Goal: Task Accomplishment & Management: Use online tool/utility

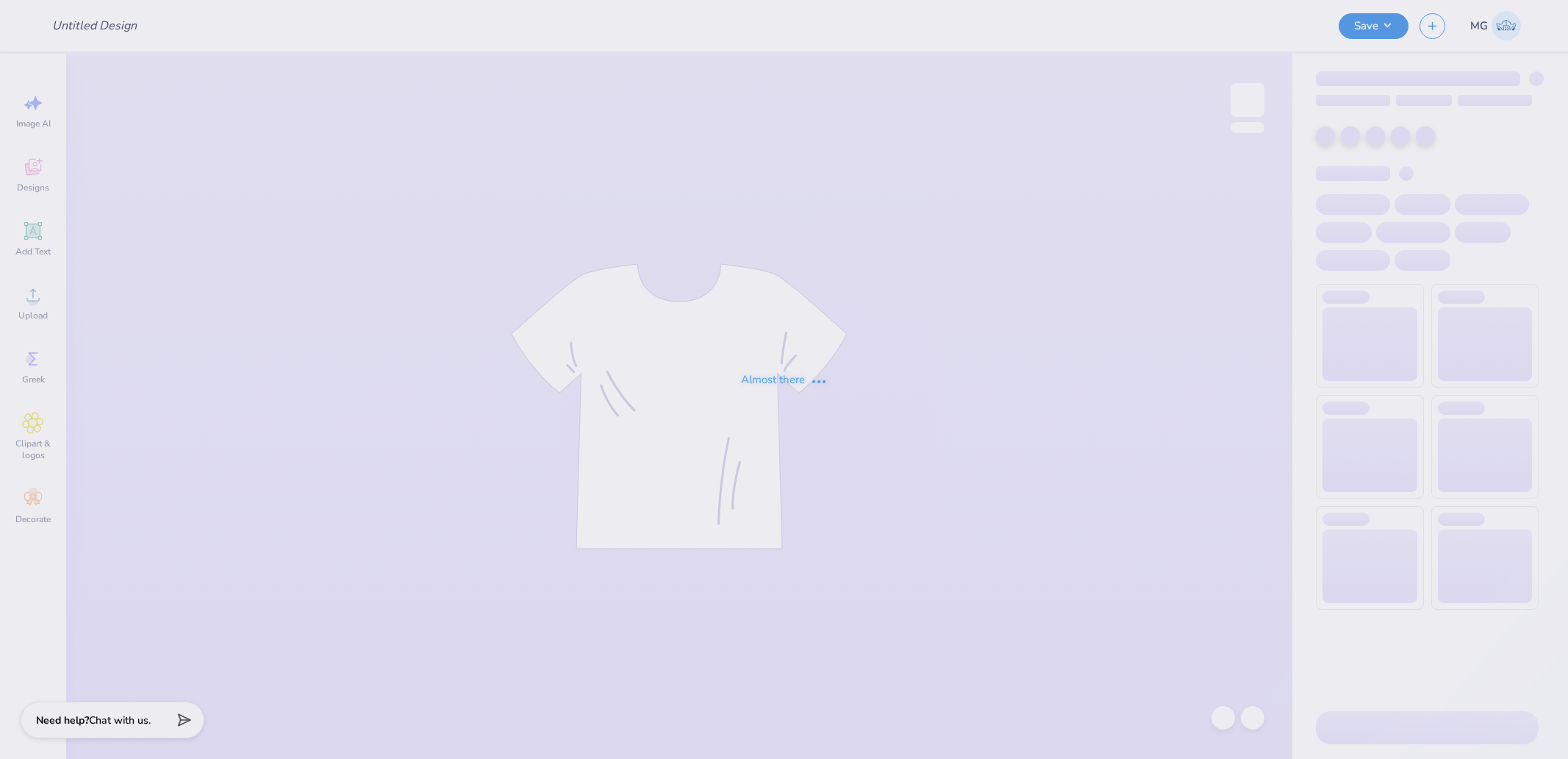
type input "UD [MEDICAL_DATA] Parents Weekend Merch 2025"
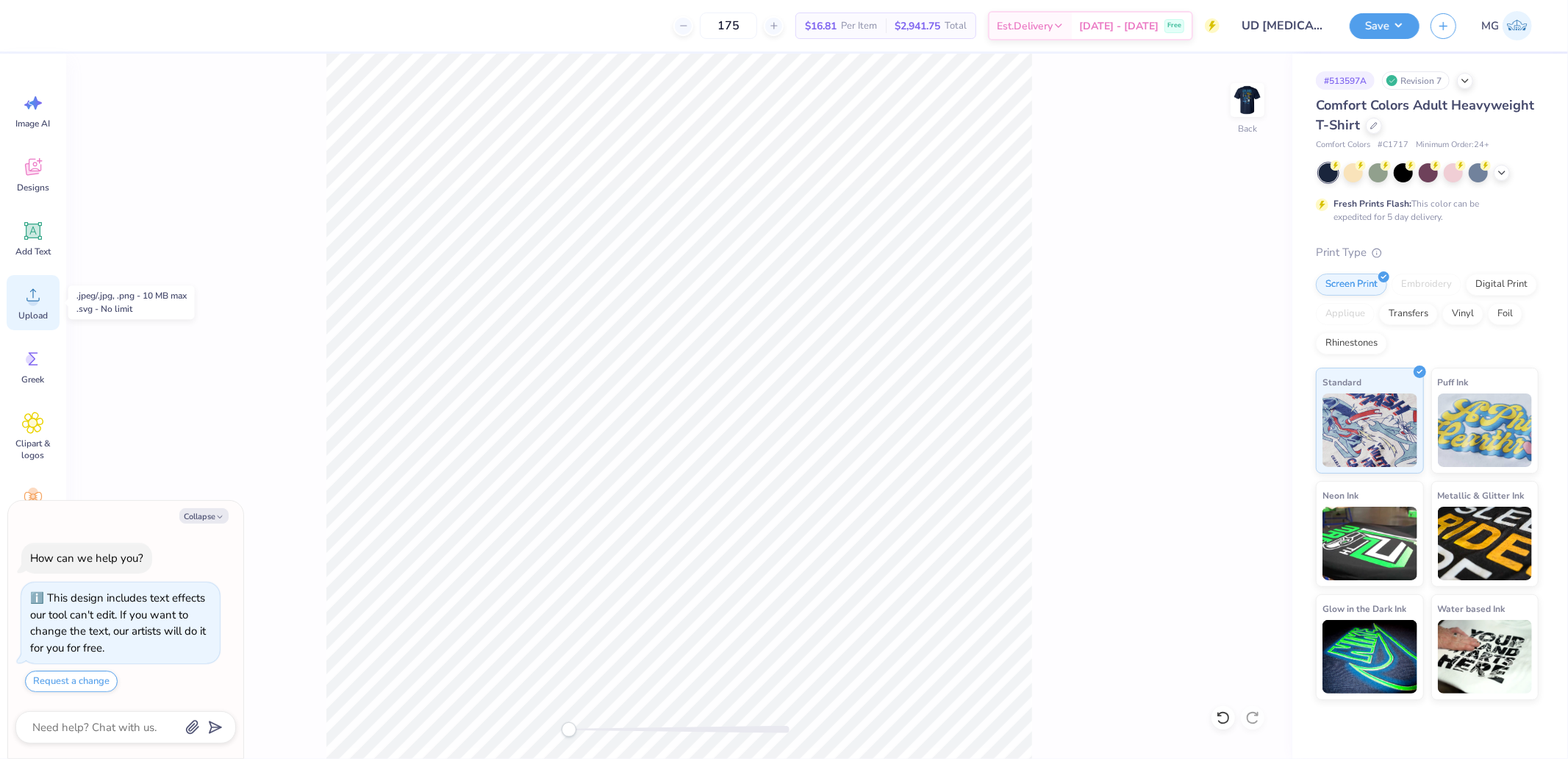
click at [45, 301] on div "Upload" at bounding box center [33, 302] width 53 height 55
type textarea "x"
type input "[MEDICAL_DATA]"
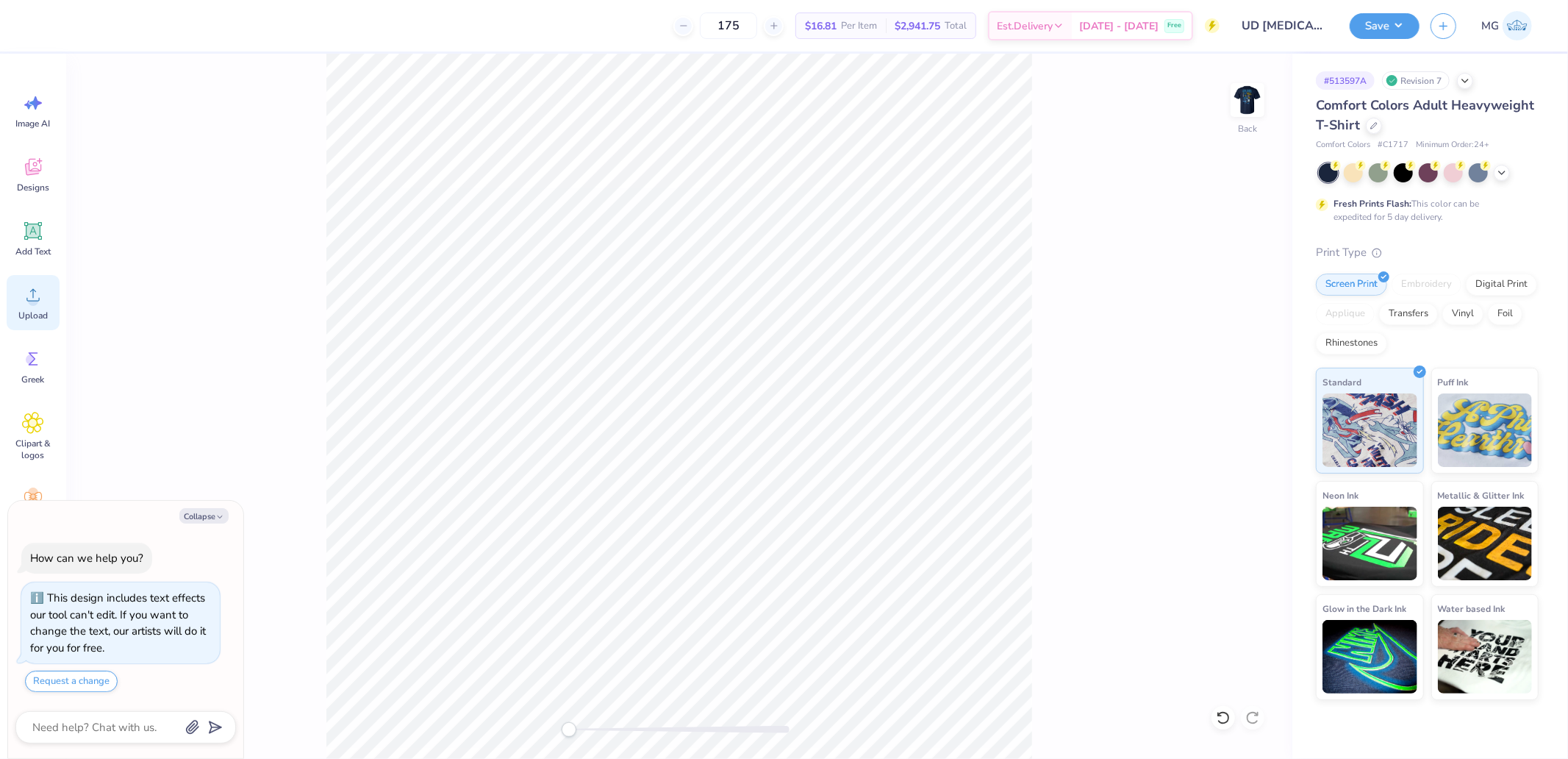
click at [16, 297] on div "Upload" at bounding box center [33, 302] width 53 height 55
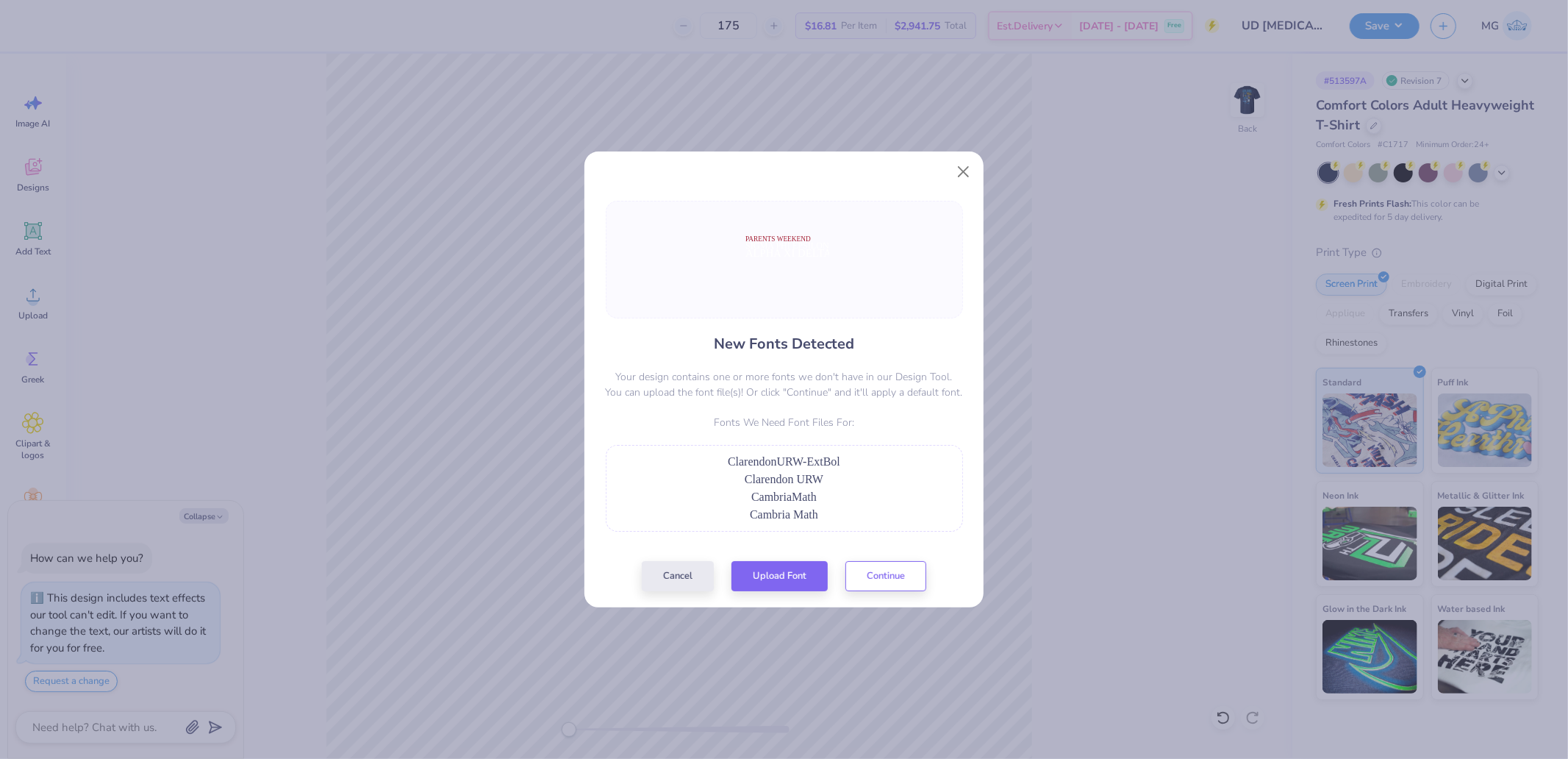
click at [652, 453] on div "ClarendonURW-ExtBol" at bounding box center [784, 462] width 341 height 18
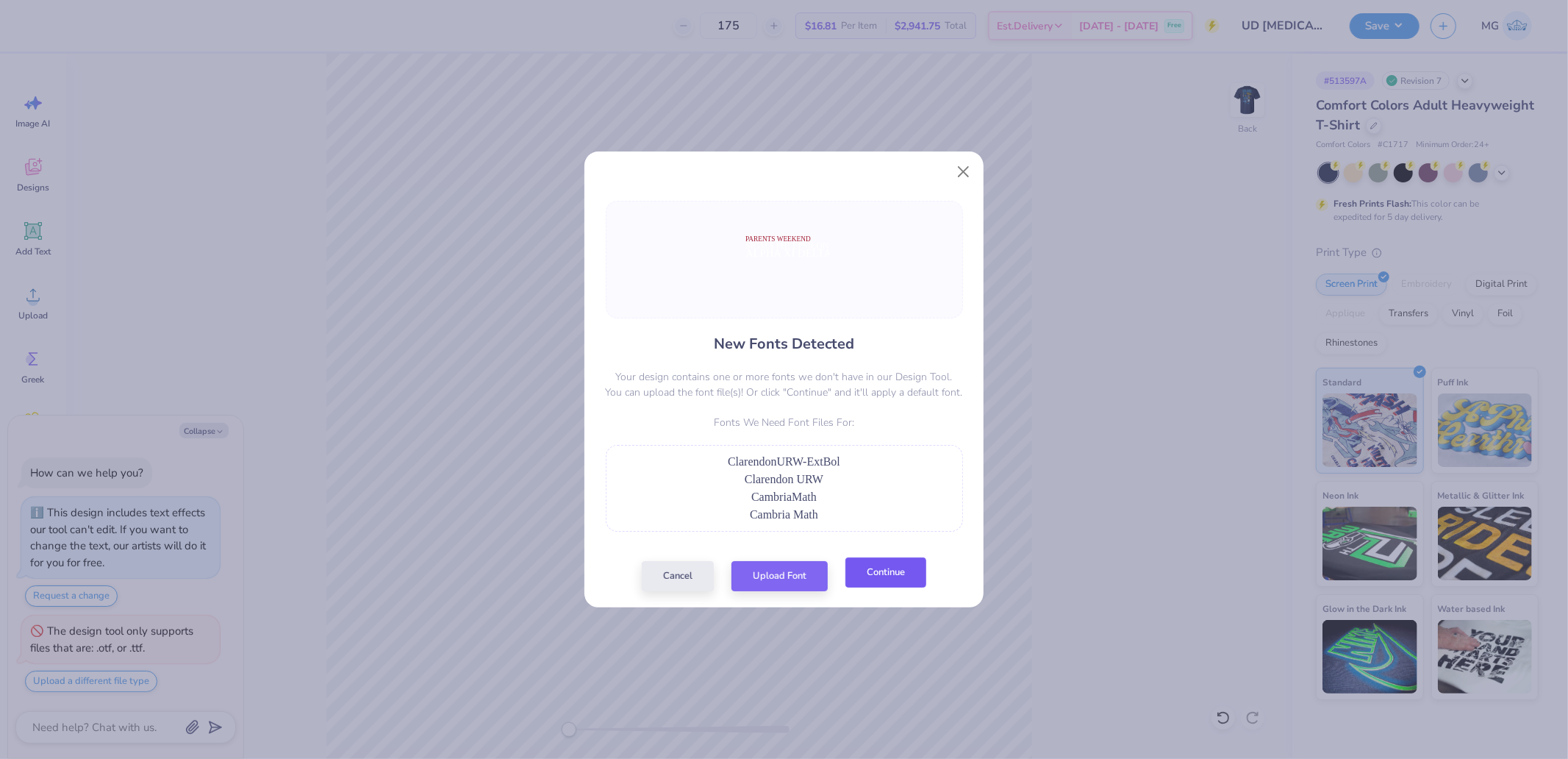
click at [877, 562] on button "Continue" at bounding box center [885, 572] width 81 height 30
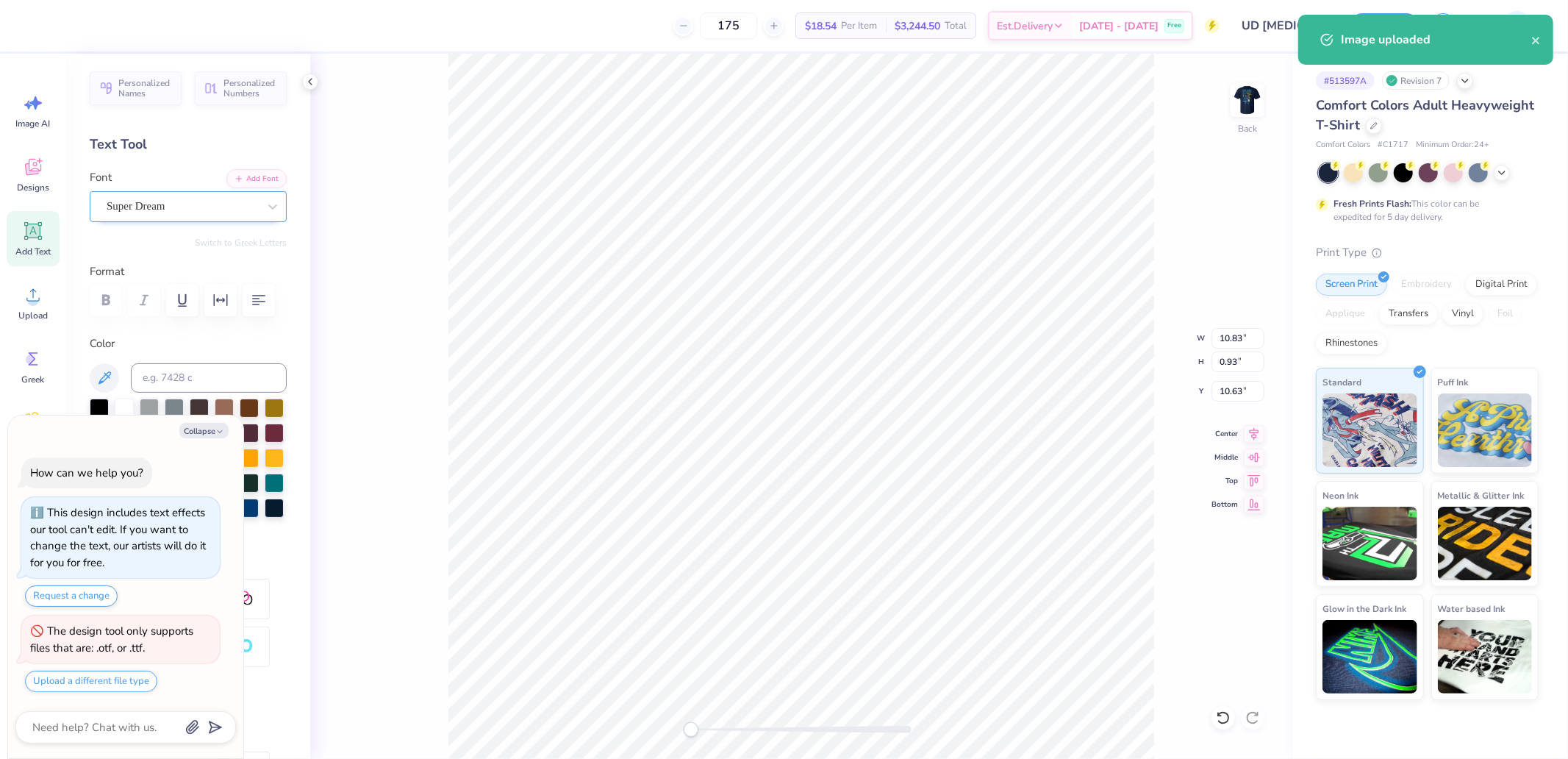
click at [172, 210] on div "Super Dream" at bounding box center [182, 206] width 154 height 23
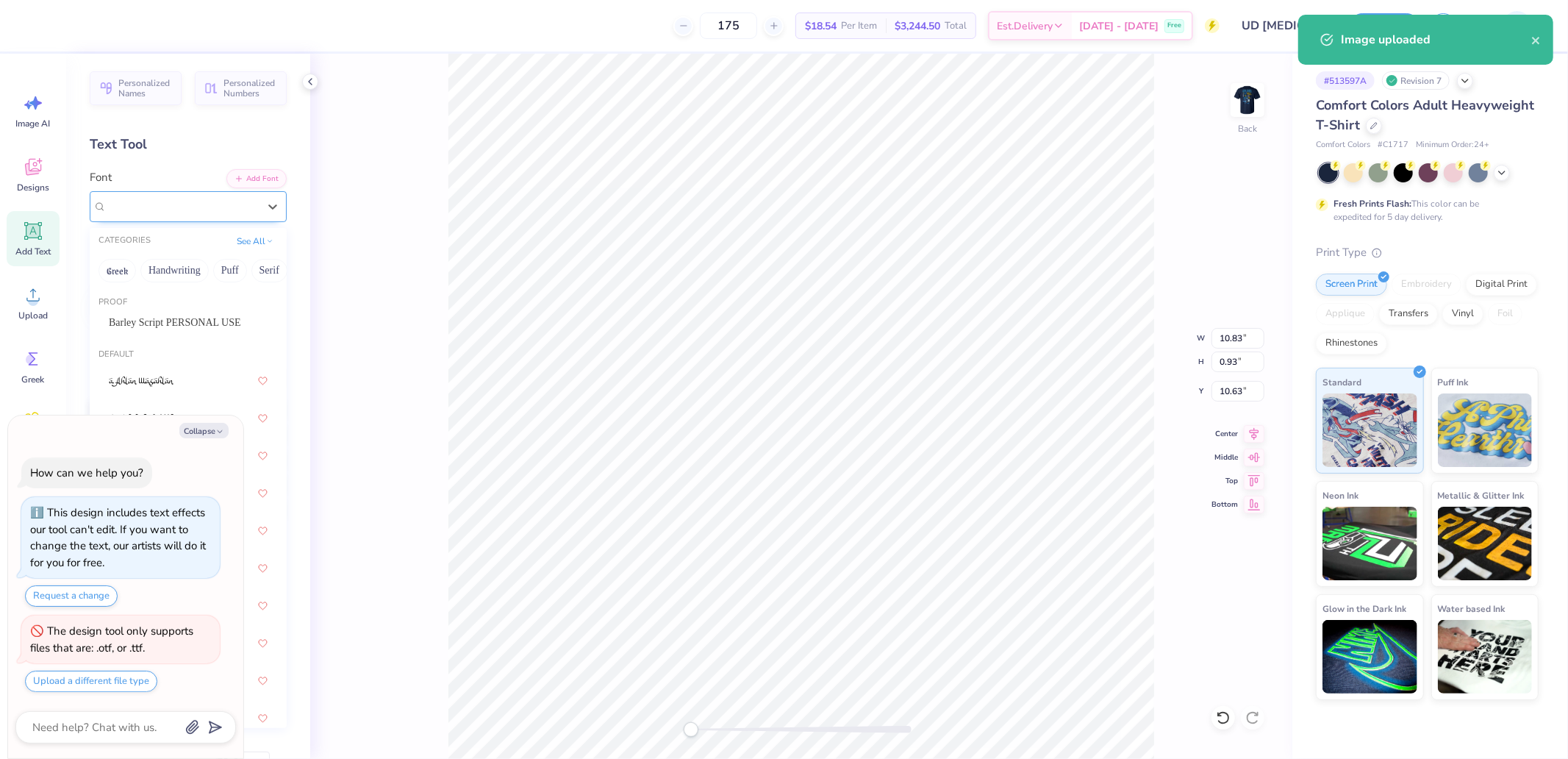
type textarea "x"
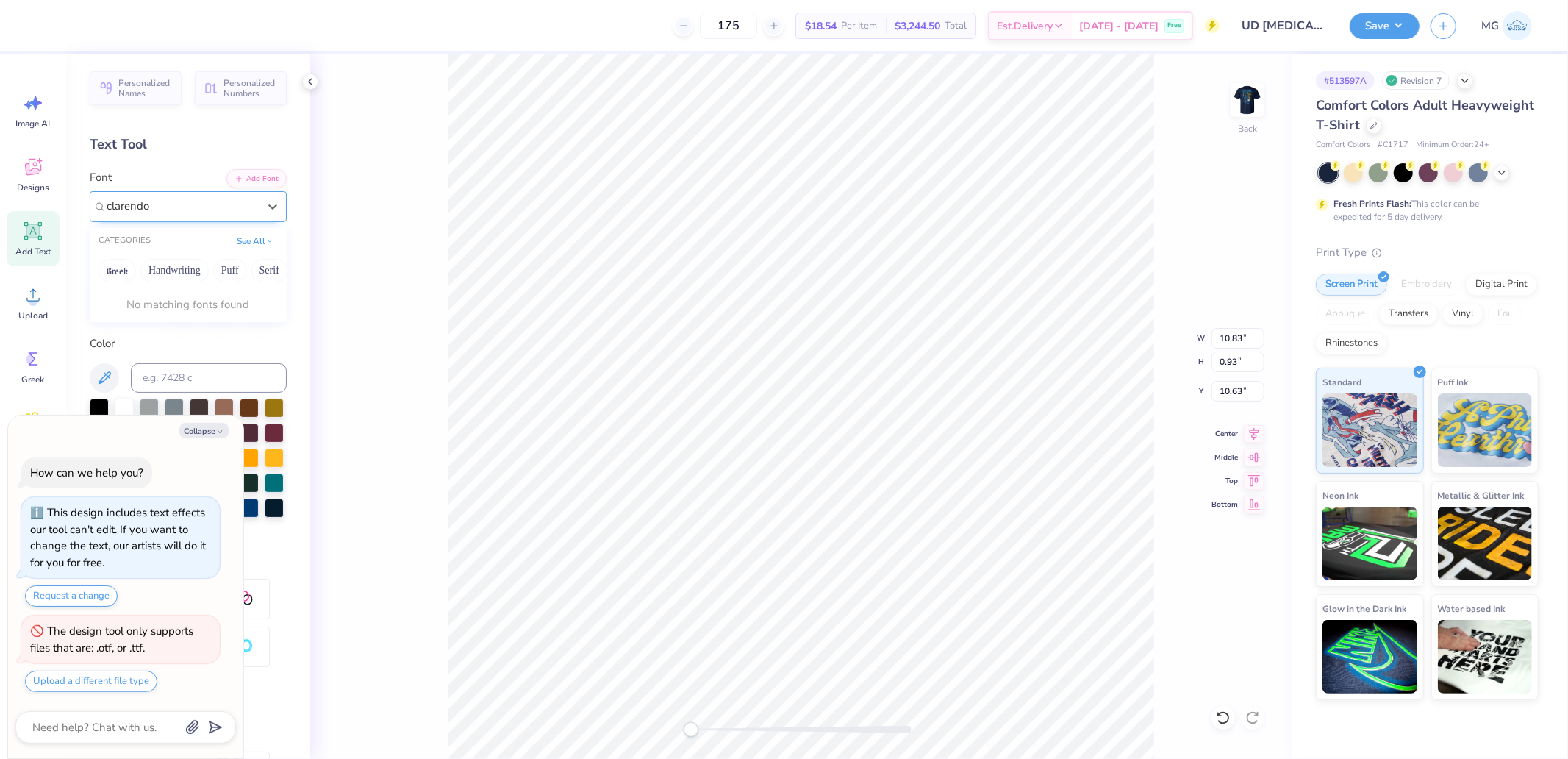
type input "clarendon"
type textarea "x"
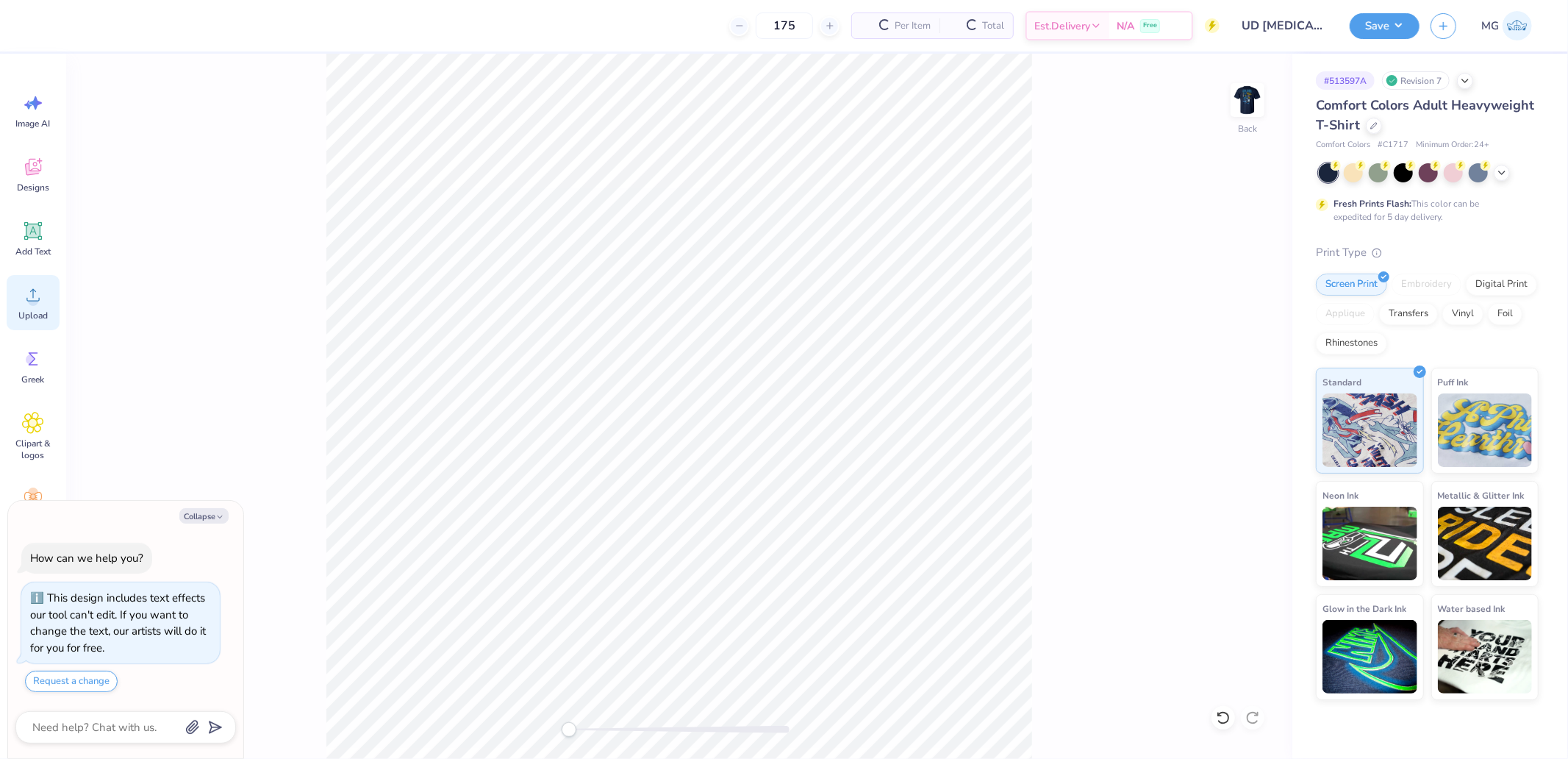
click at [57, 302] on div "Upload" at bounding box center [33, 302] width 53 height 55
click at [35, 298] on circle at bounding box center [33, 300] width 10 height 10
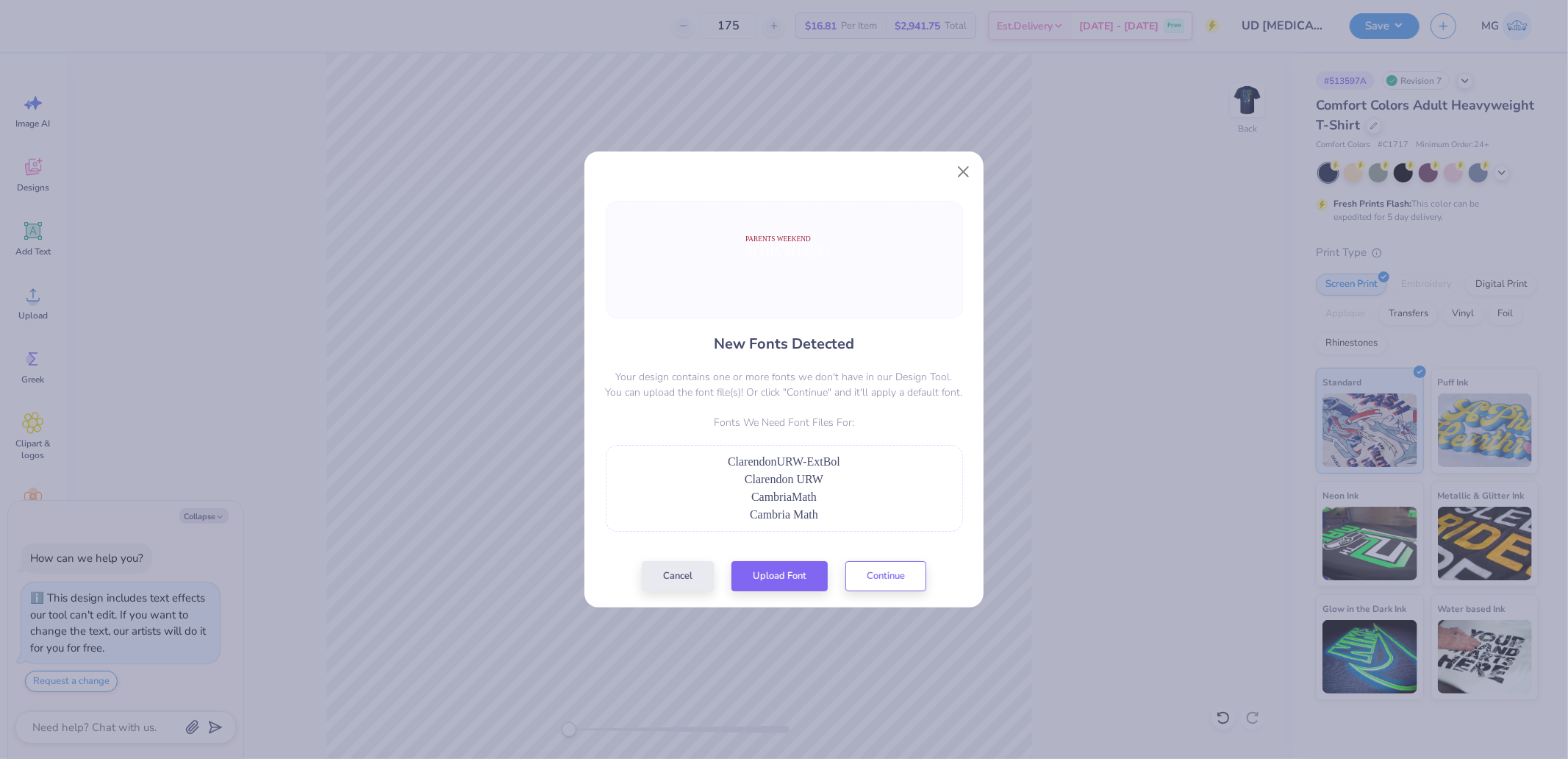
click at [791, 510] on span "Cambria Math" at bounding box center [784, 515] width 68 height 12
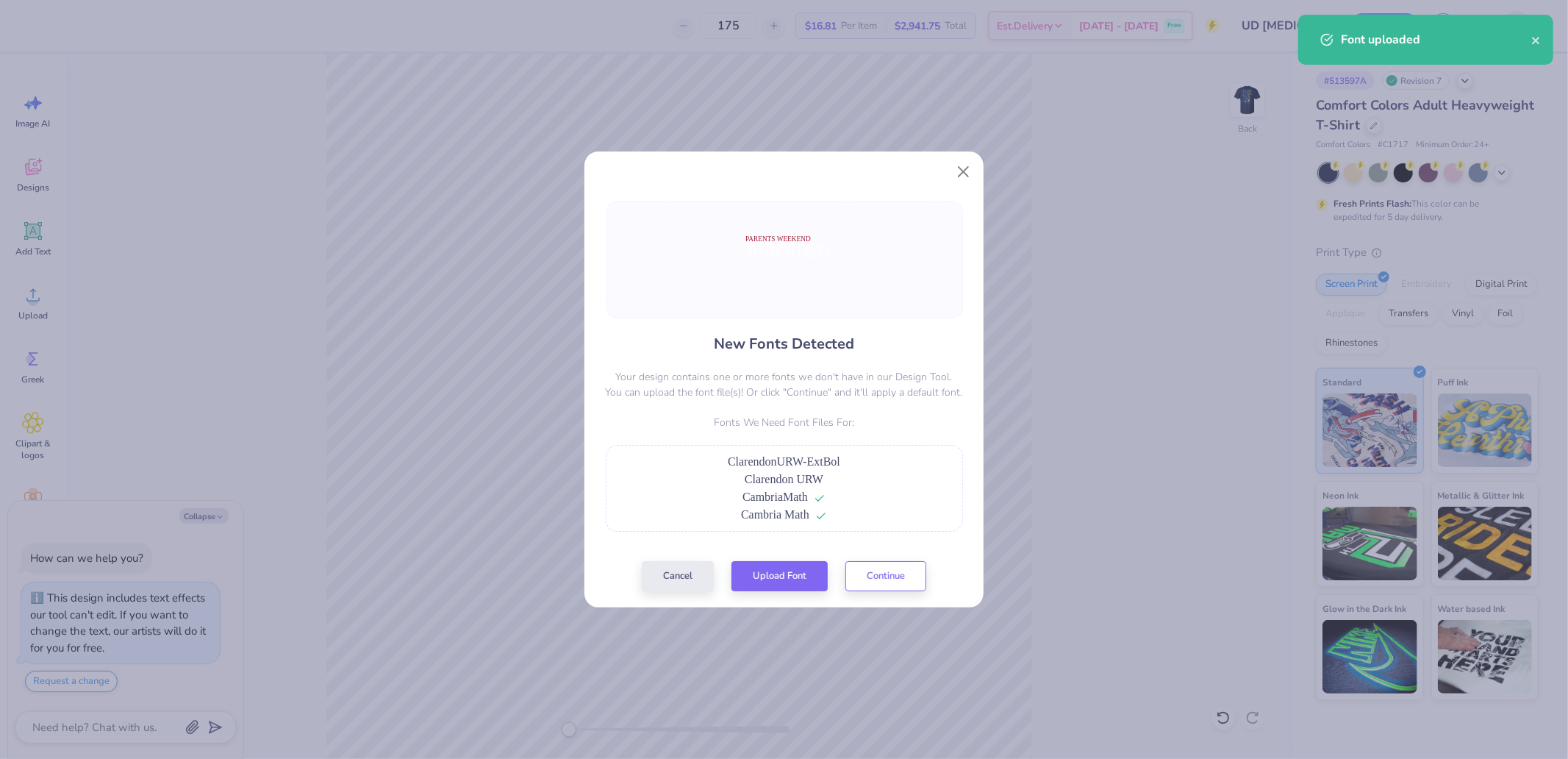
click at [785, 474] on span "Clarendon URW" at bounding box center [784, 479] width 78 height 12
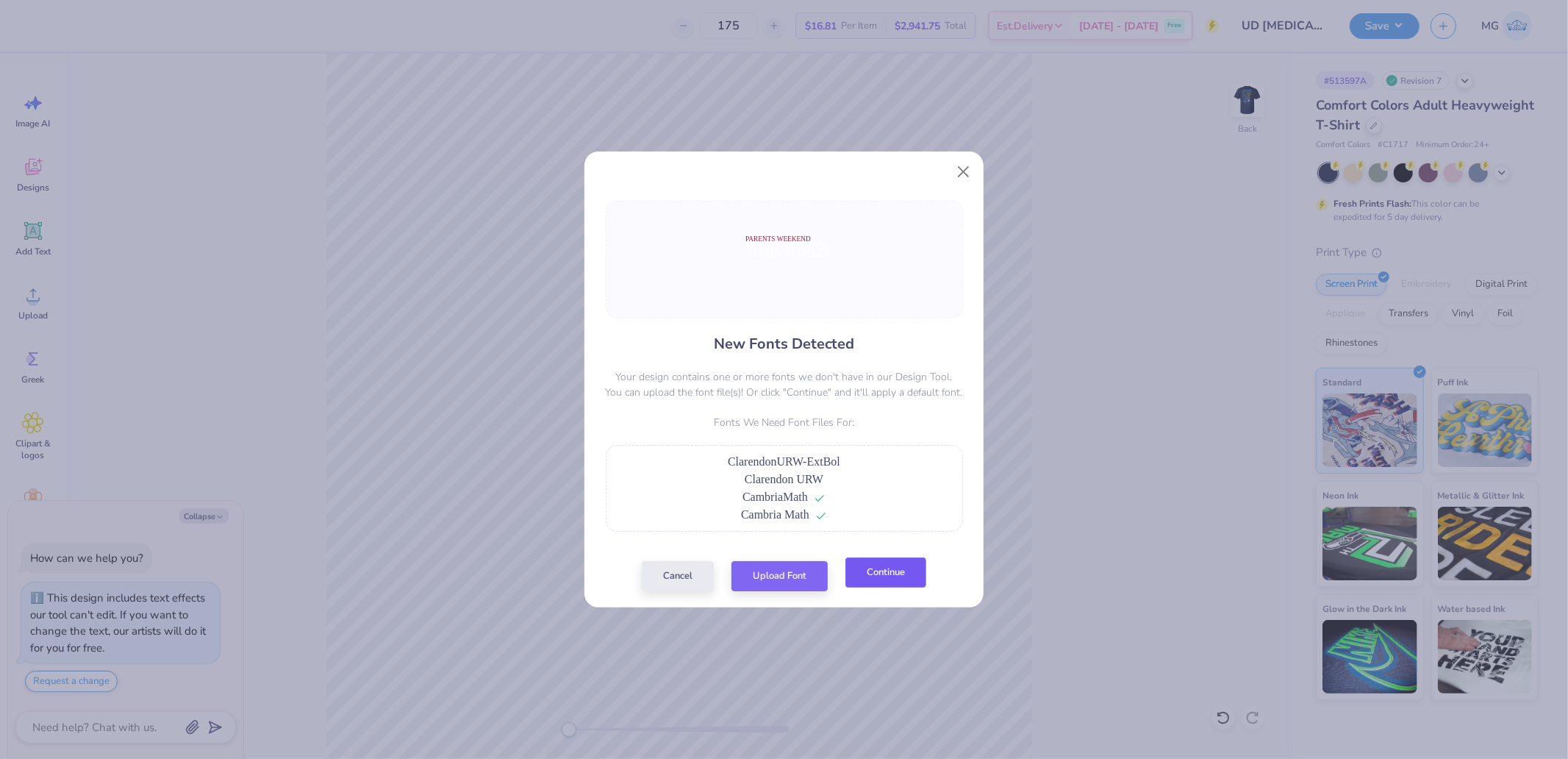
click at [861, 567] on button "Continue" at bounding box center [885, 572] width 81 height 30
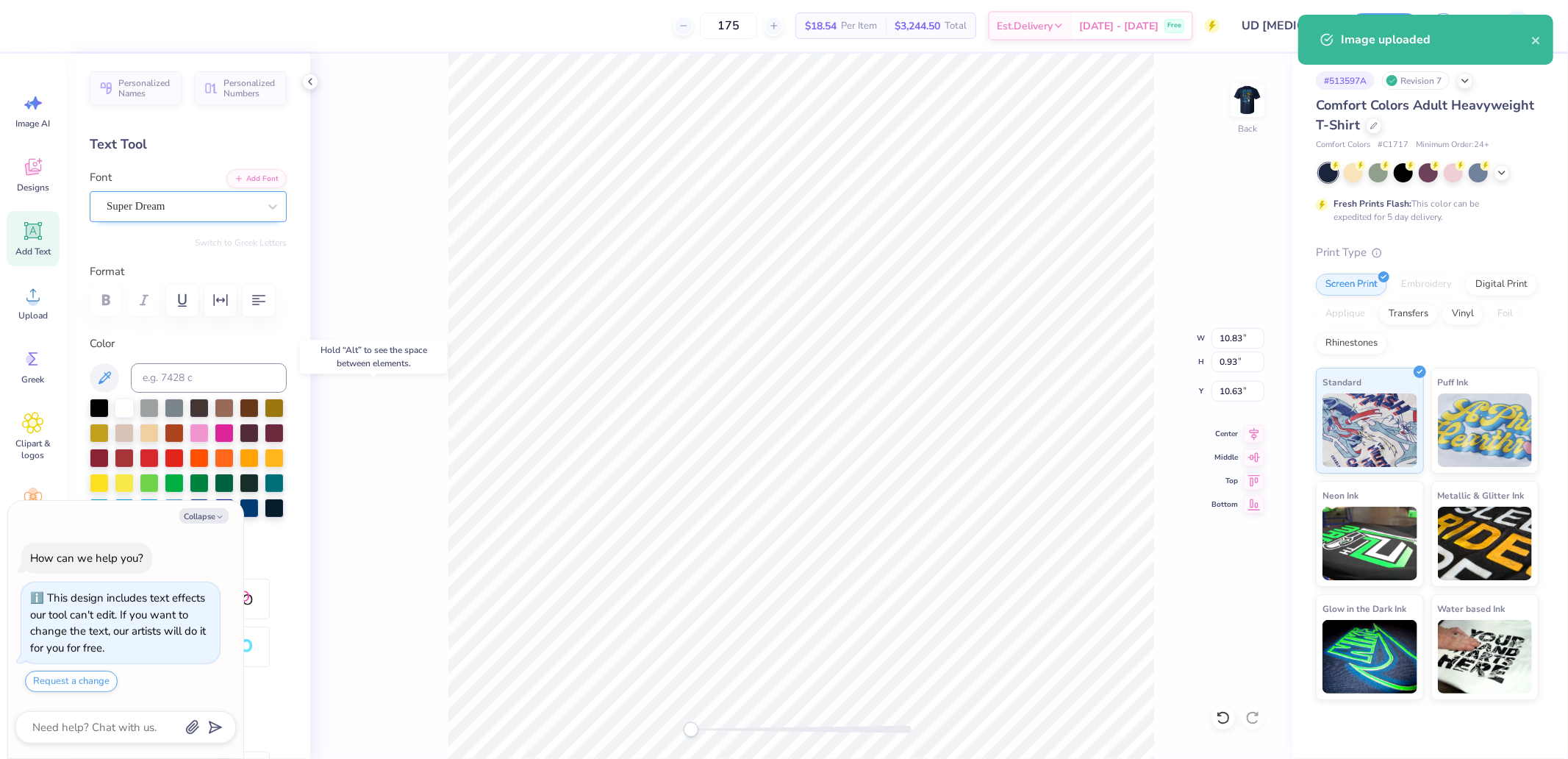
click at [180, 199] on div "Super Dream" at bounding box center [182, 206] width 154 height 23
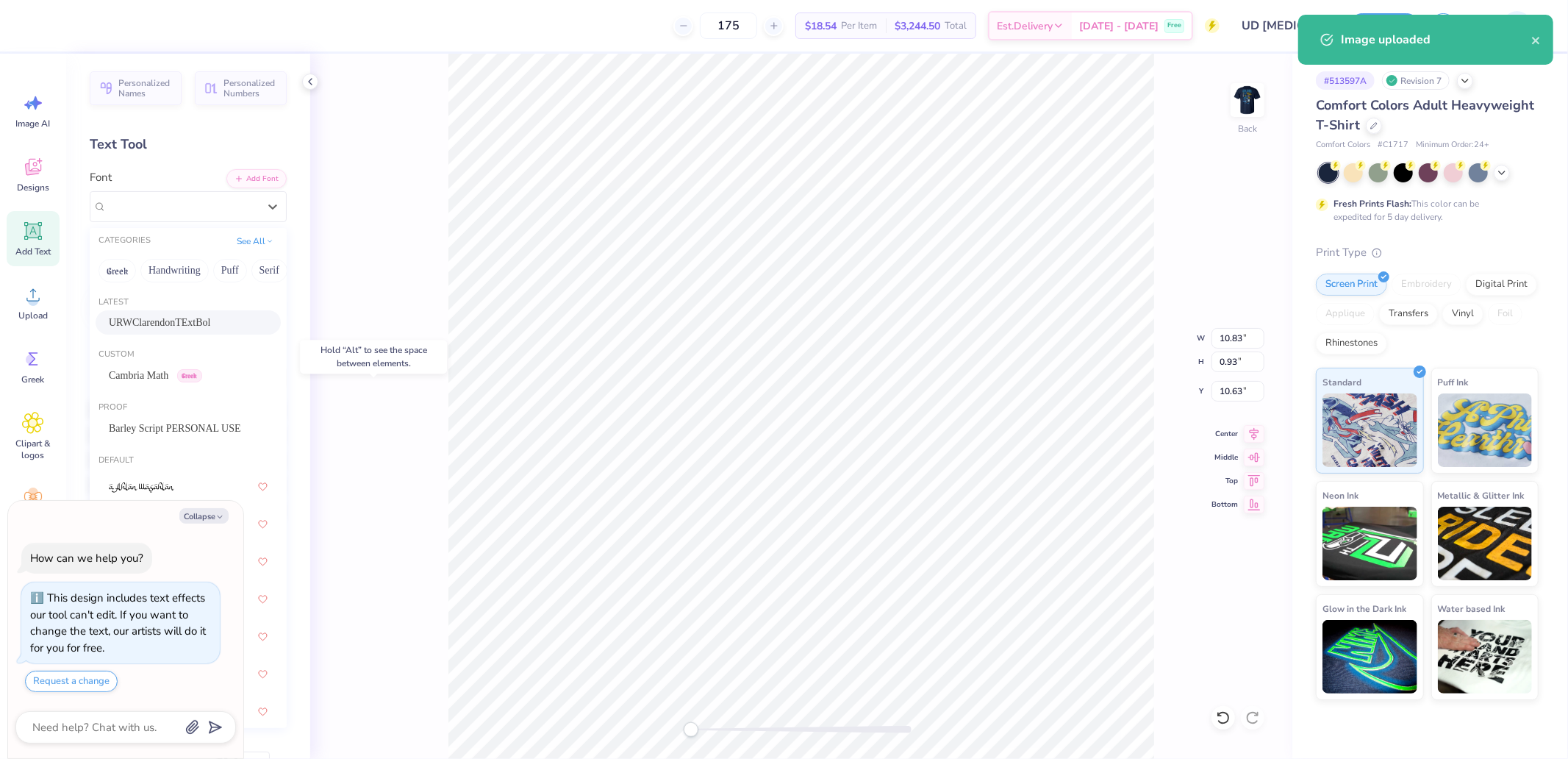
click at [182, 321] on span "URWClarendonTExtBol" at bounding box center [159, 322] width 102 height 16
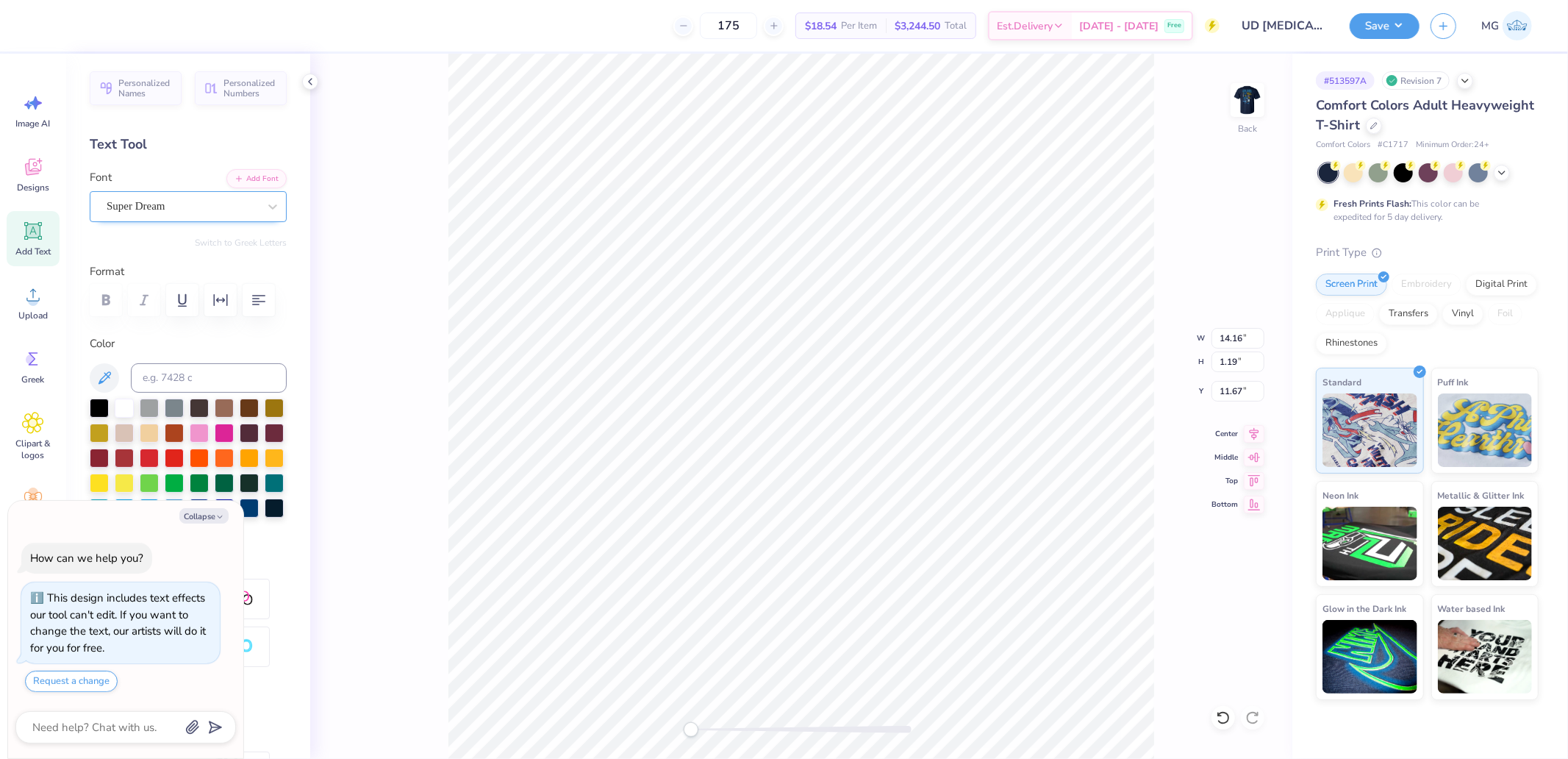
click at [189, 215] on div at bounding box center [182, 206] width 151 height 20
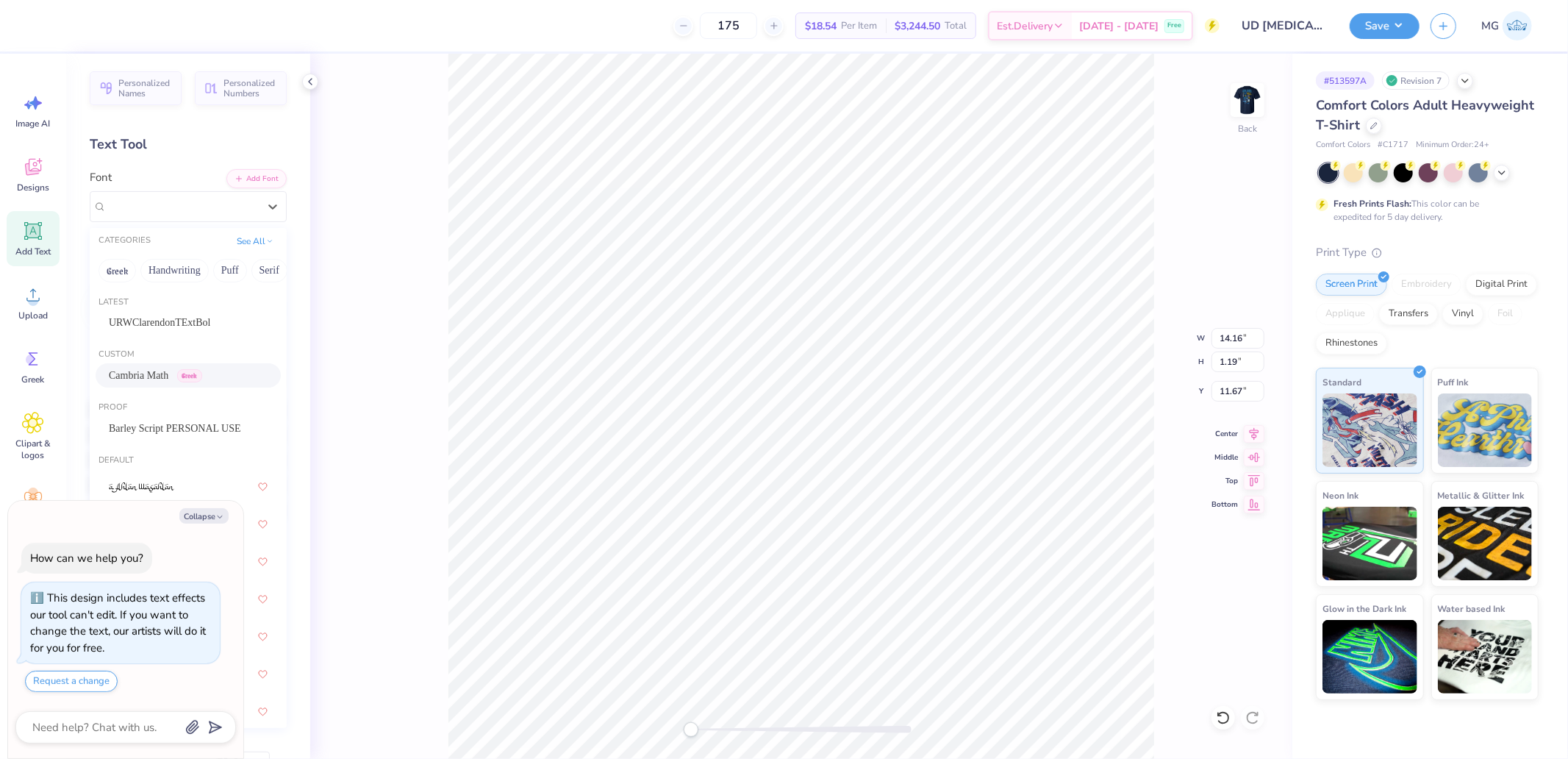
click at [157, 372] on span "Cambria Math" at bounding box center [138, 376] width 60 height 16
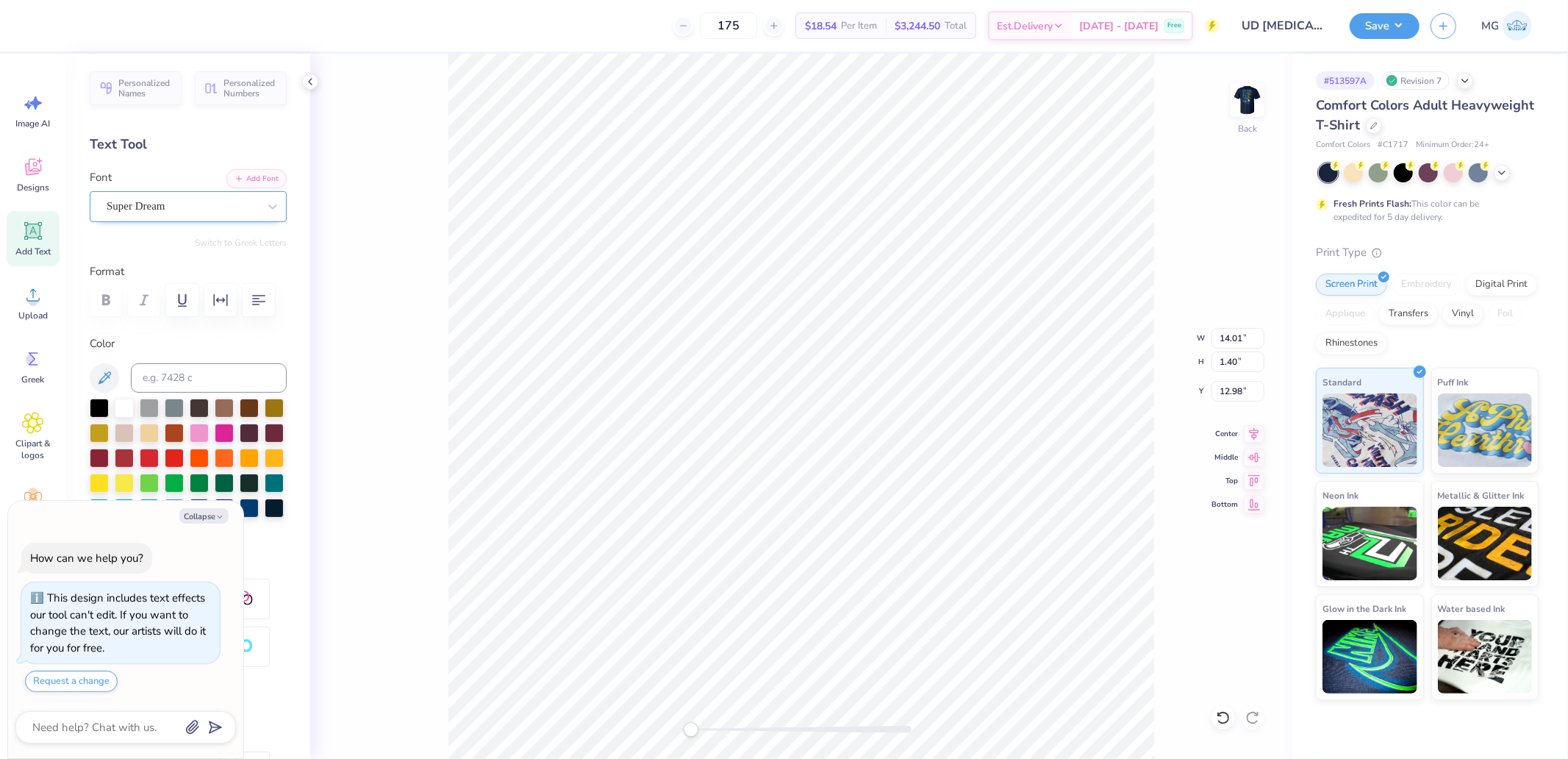
click at [161, 206] on div "Super Dream" at bounding box center [182, 206] width 154 height 23
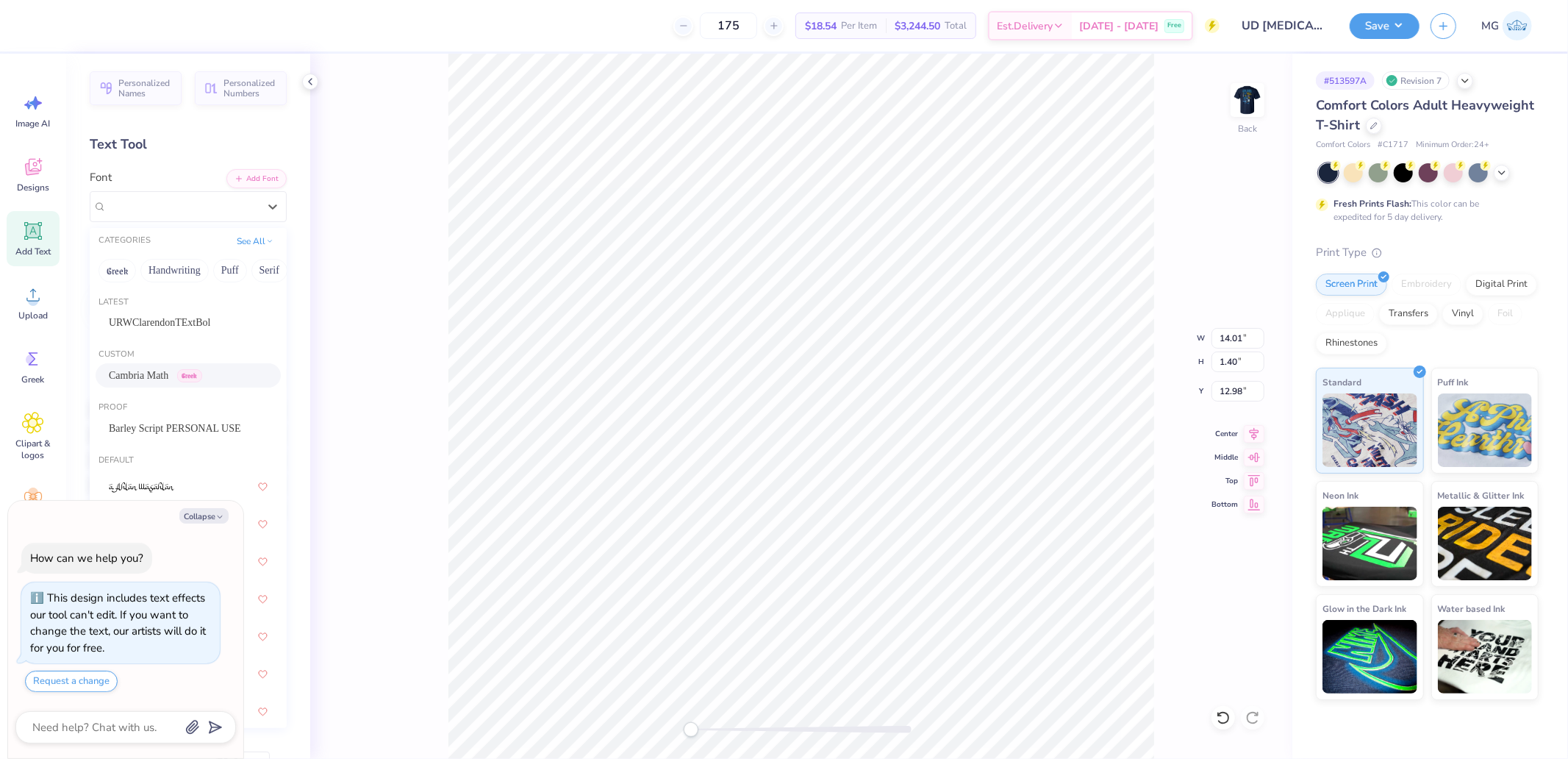
click at [151, 369] on span "Cambria Math" at bounding box center [138, 376] width 60 height 16
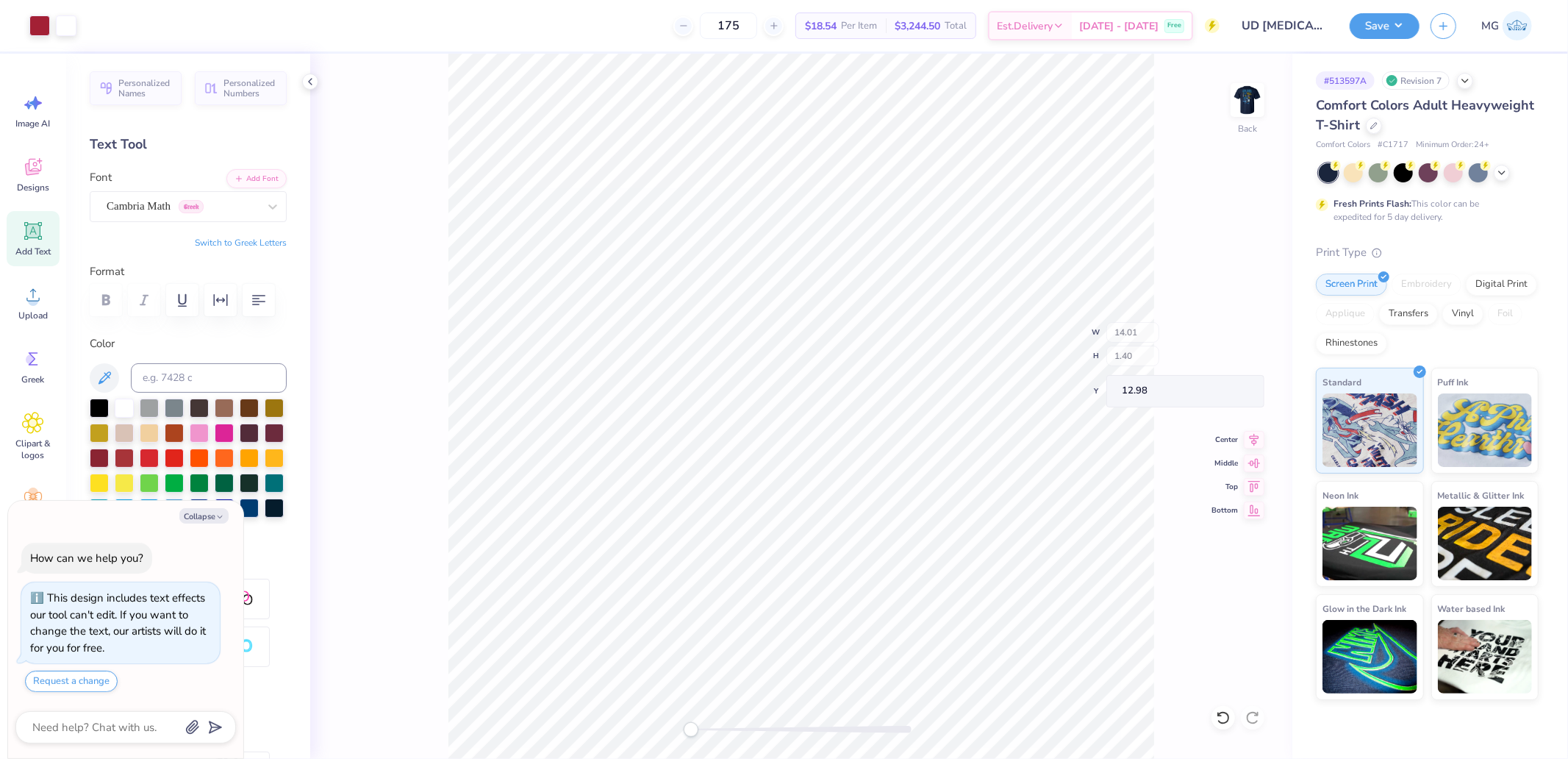
type textarea "x"
click at [1242, 337] on input "14.15" at bounding box center [1237, 338] width 53 height 21
type input "4"
type textarea "x"
type input "4.00"
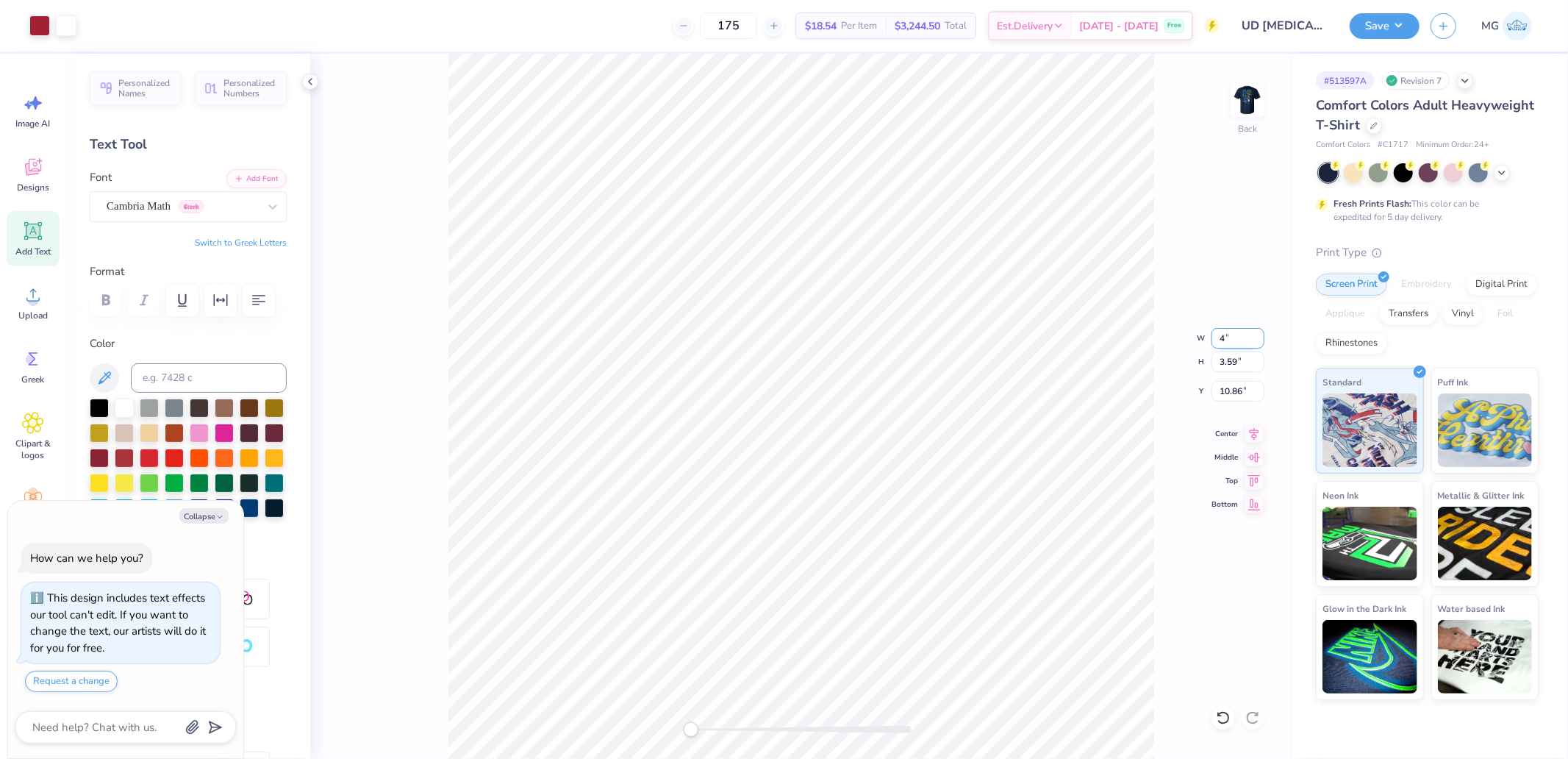
type input "1.02"
type input "12.15"
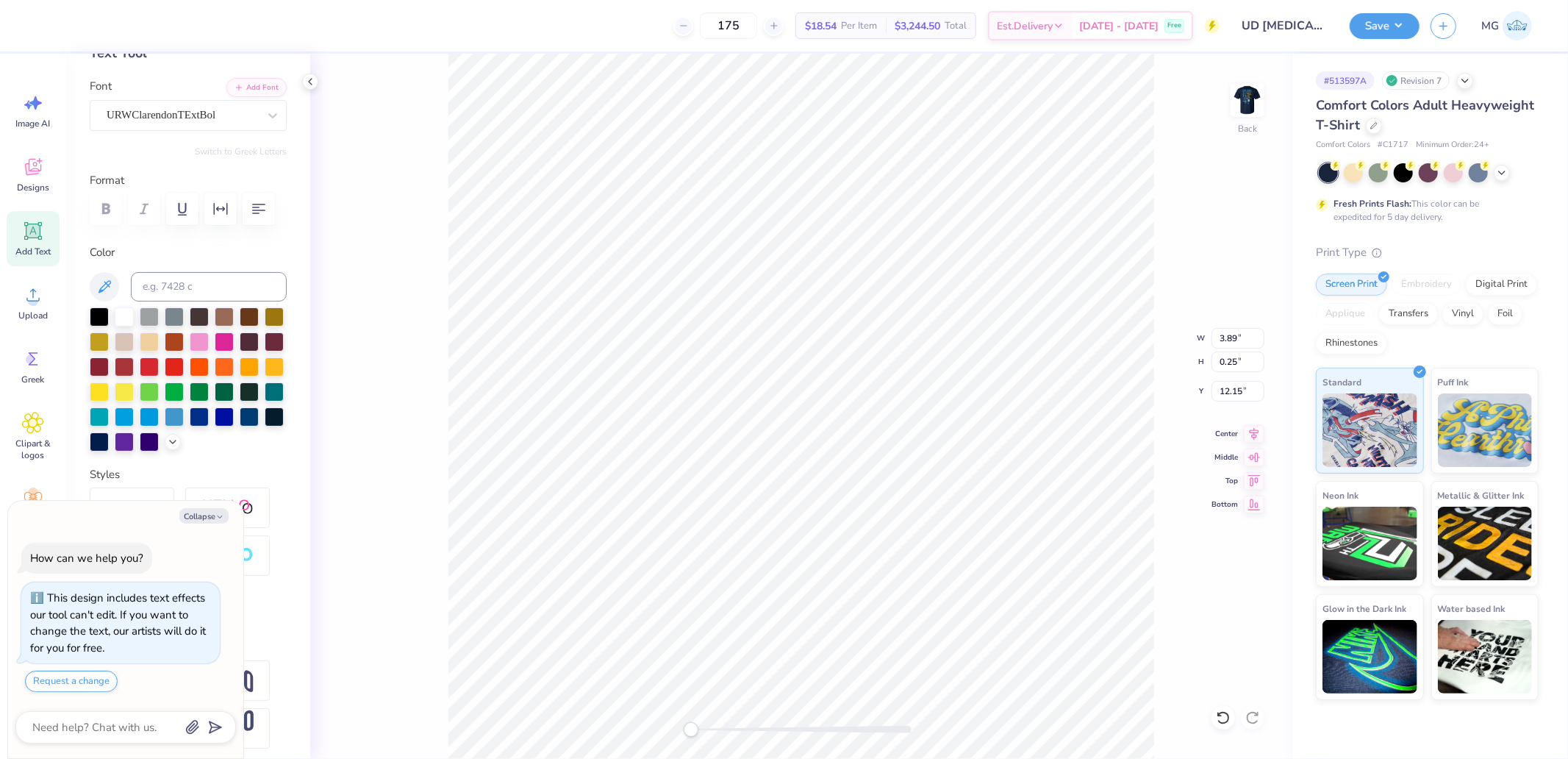
scroll to position [217, 0]
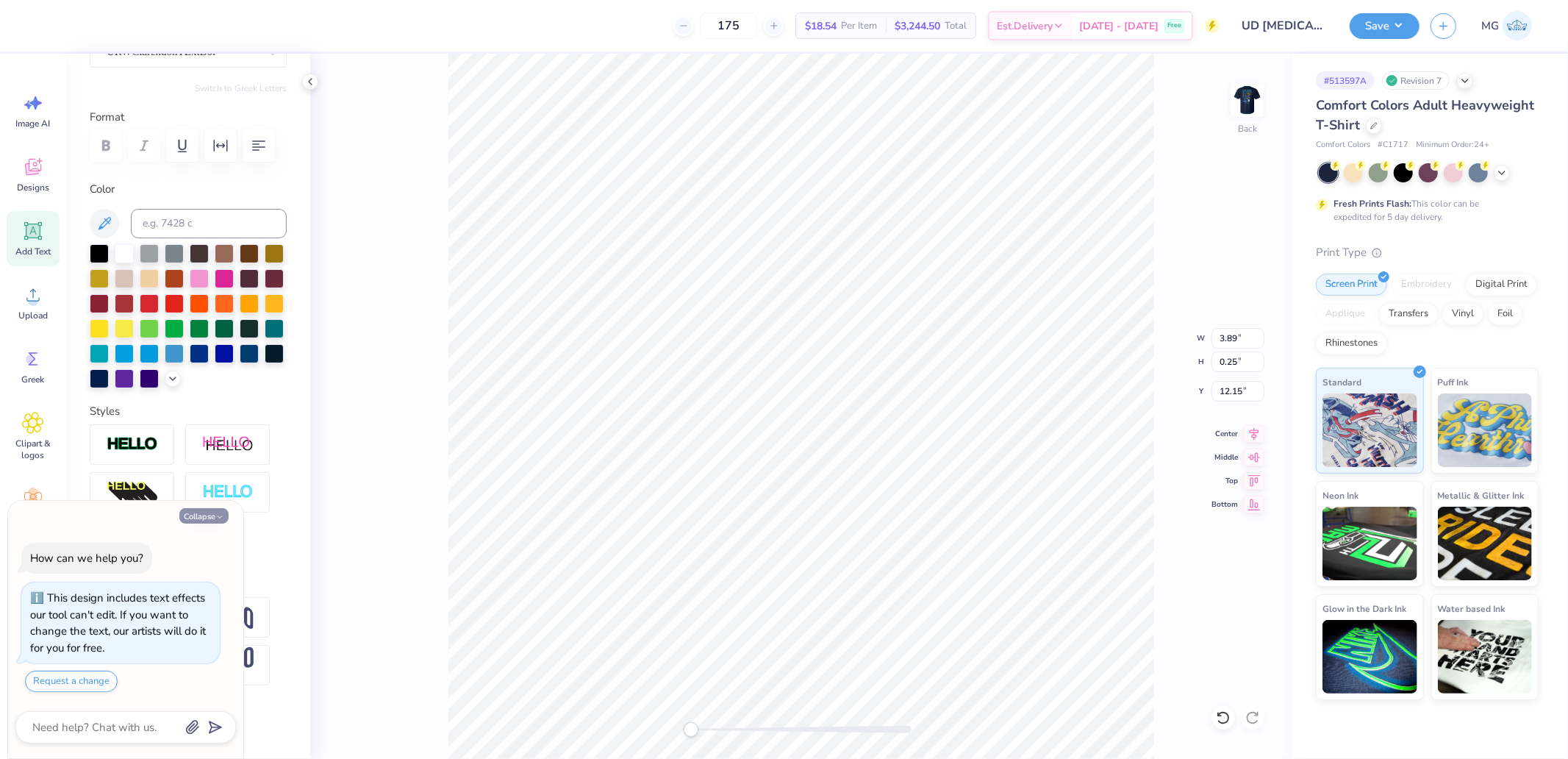
click at [216, 519] on icon "button" at bounding box center [220, 516] width 9 height 9
type textarea "x"
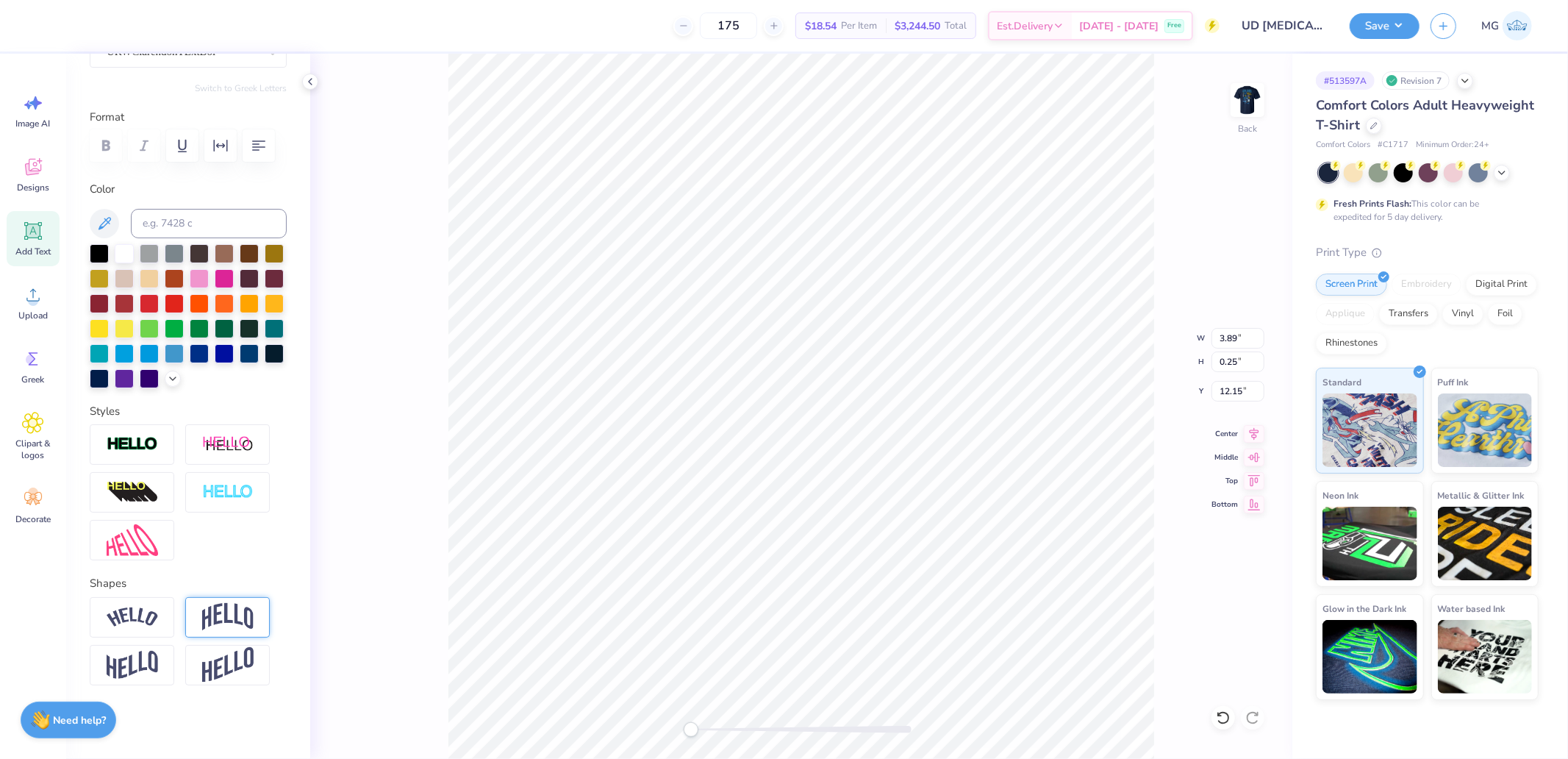
click at [231, 616] on img at bounding box center [228, 617] width 51 height 28
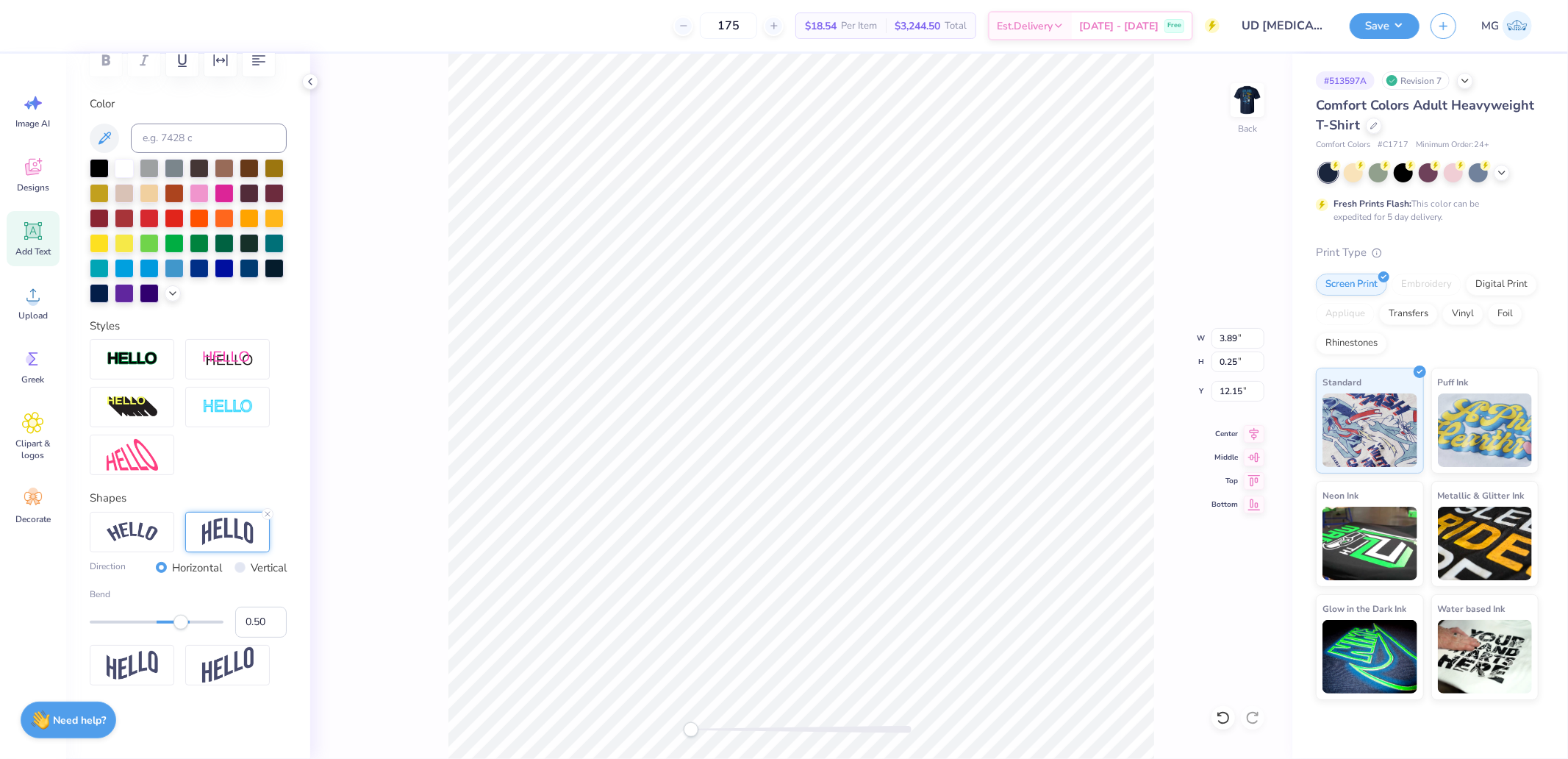
scroll to position [303, 0]
type input "0.51"
click at [258, 616] on input "0.51" at bounding box center [261, 622] width 51 height 31
type input ".2"
click at [1245, 334] on input "3.89" at bounding box center [1237, 338] width 53 height 21
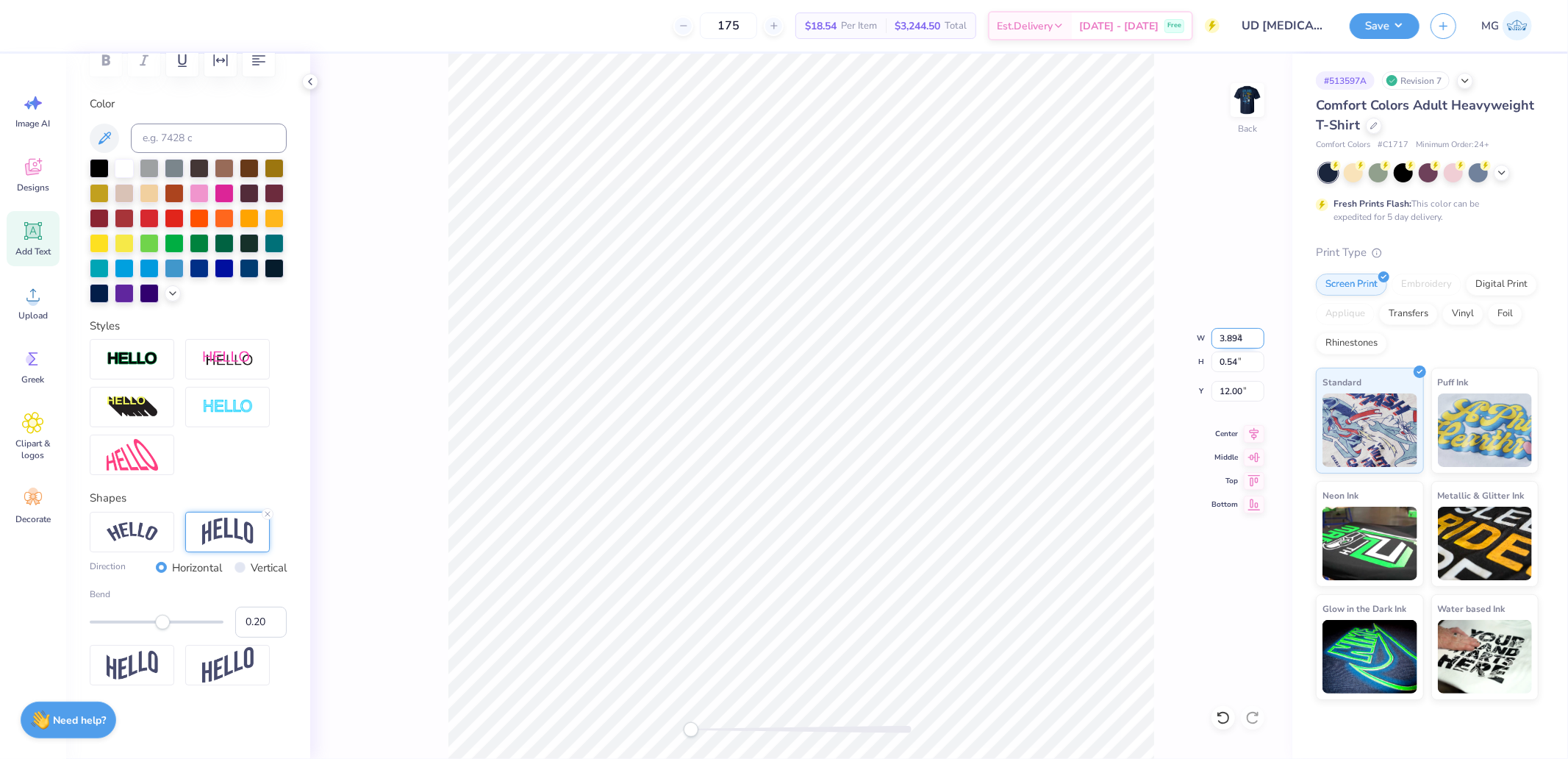
type input "3.89"
type input "0.54"
type input "12.00"
click at [151, 365] on img at bounding box center [132, 359] width 51 height 17
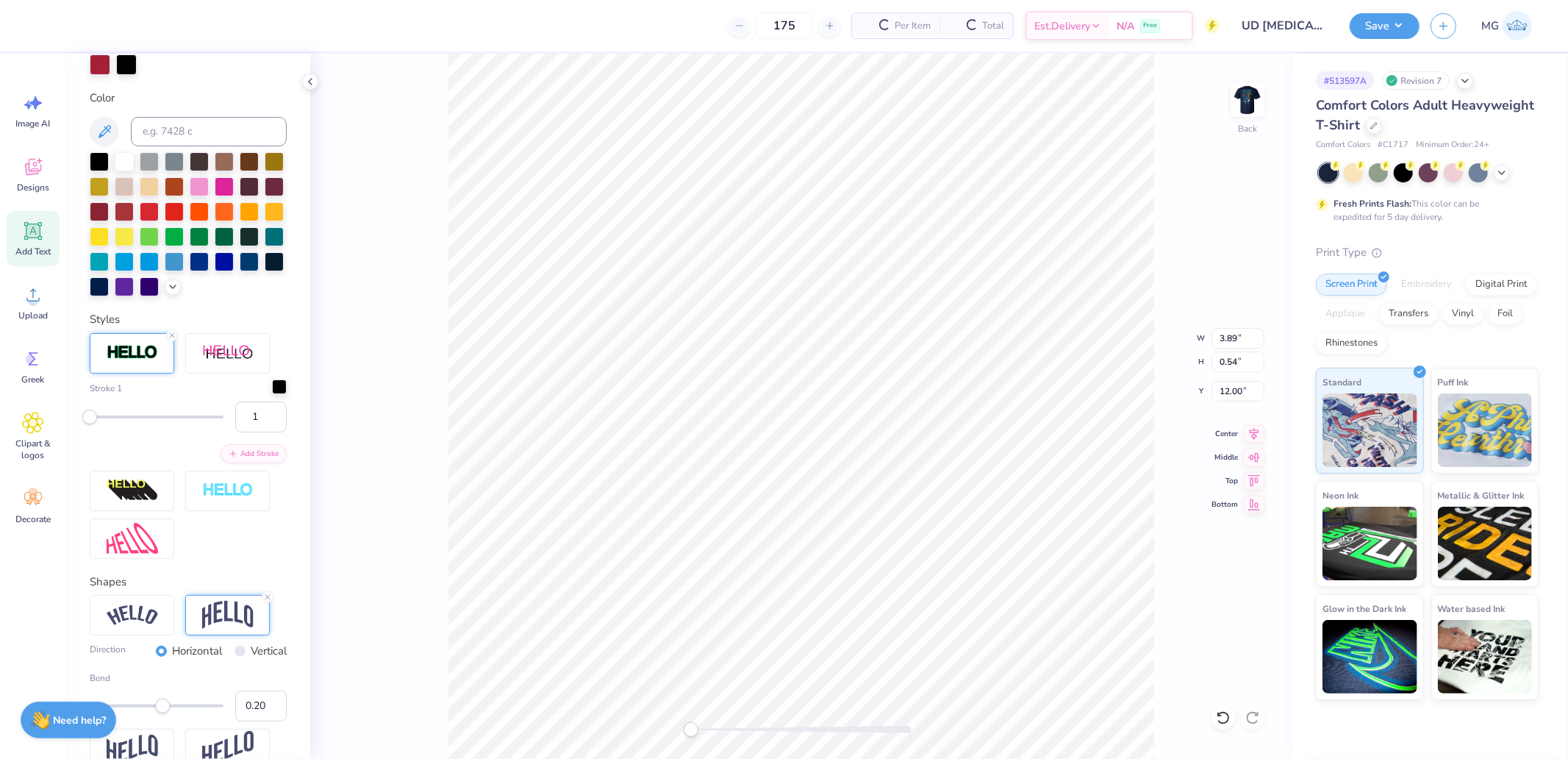
click at [272, 394] on div at bounding box center [279, 386] width 15 height 15
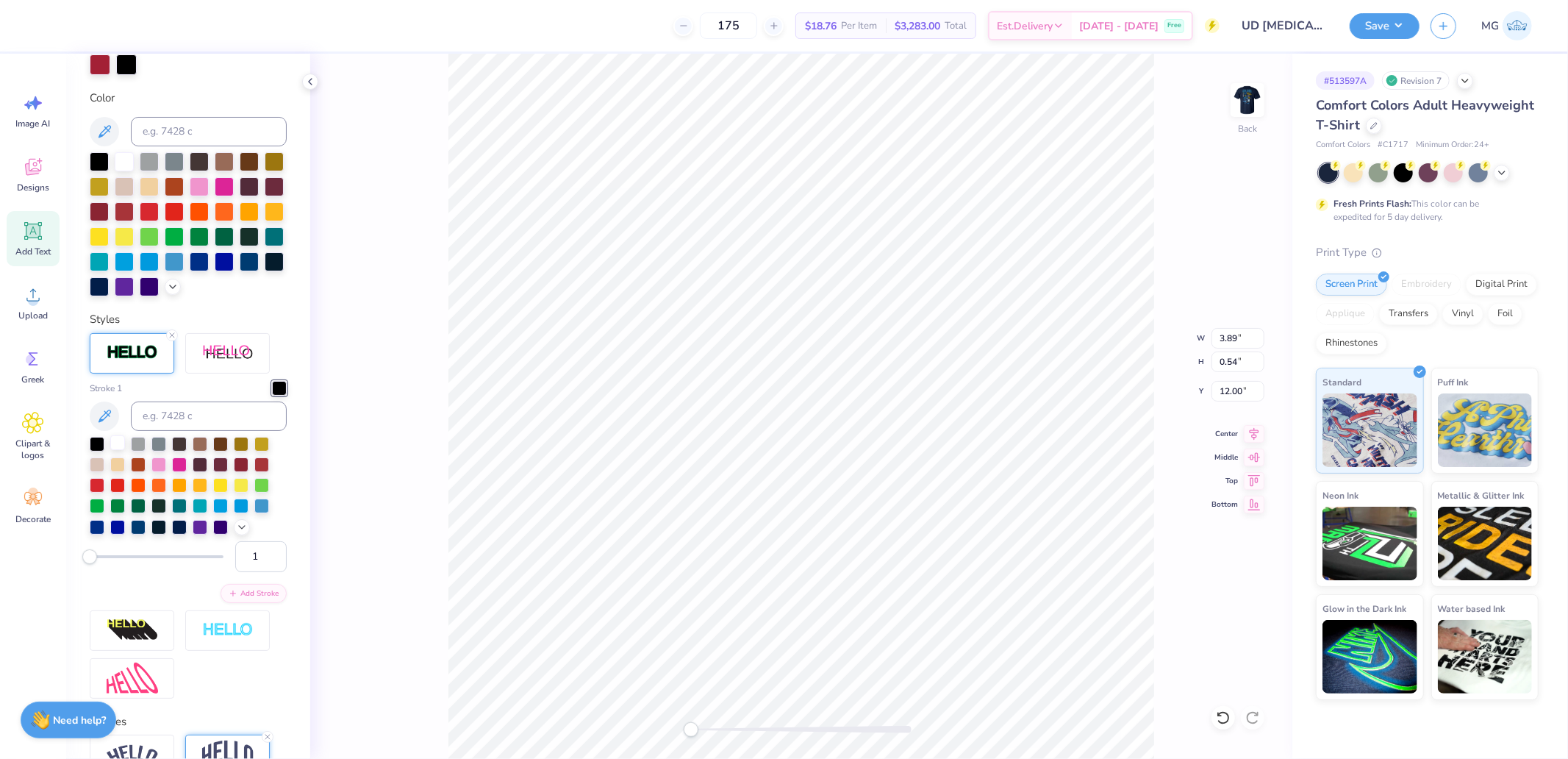
click at [125, 450] on div at bounding box center [117, 442] width 15 height 15
click at [119, 450] on div at bounding box center [117, 442] width 15 height 15
drag, startPoint x: 261, startPoint y: 616, endPoint x: 216, endPoint y: 615, distance: 45.0
click at [235, 572] on input "2" at bounding box center [261, 556] width 51 height 31
type input "2"
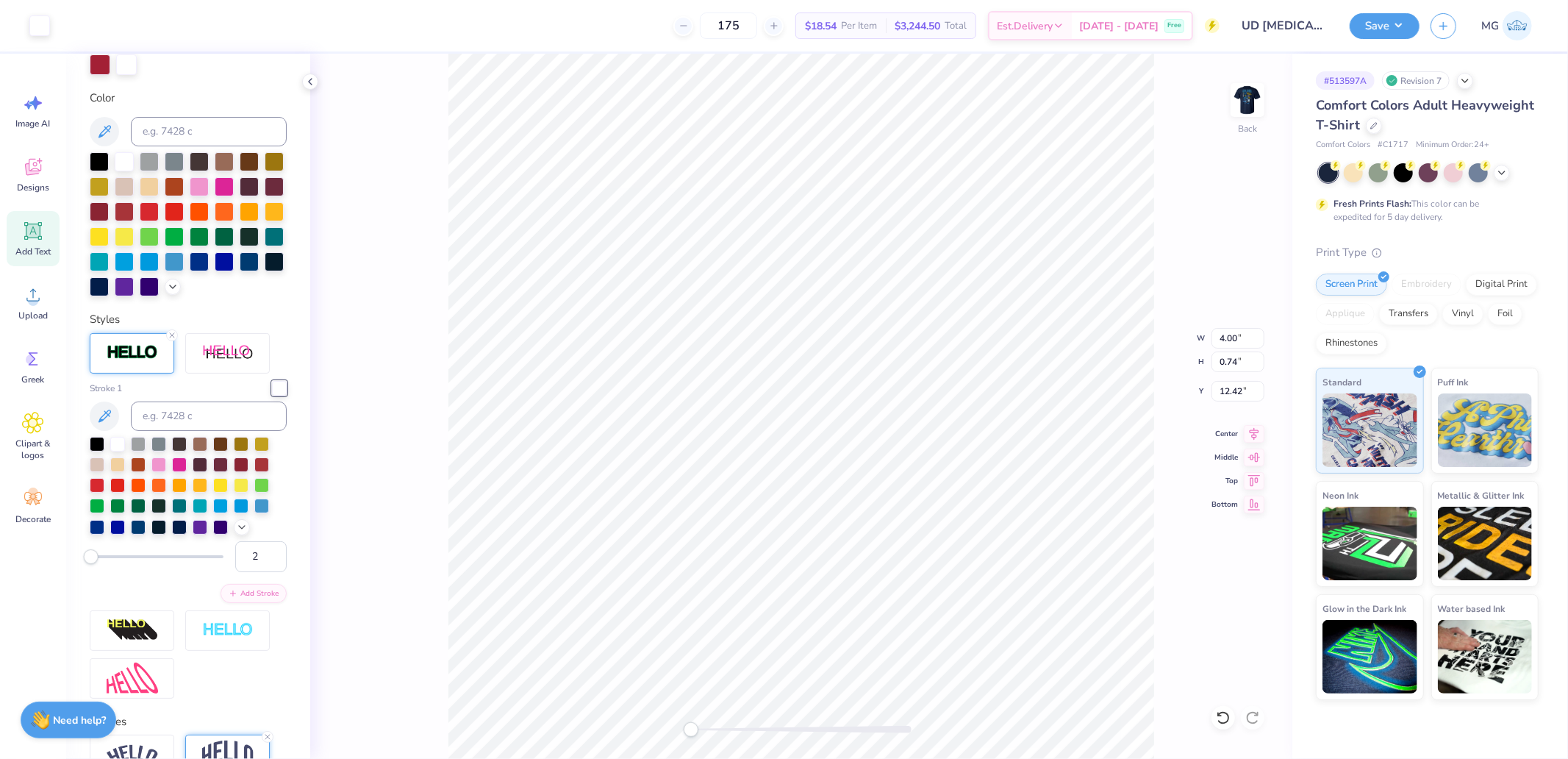
type input "4.64"
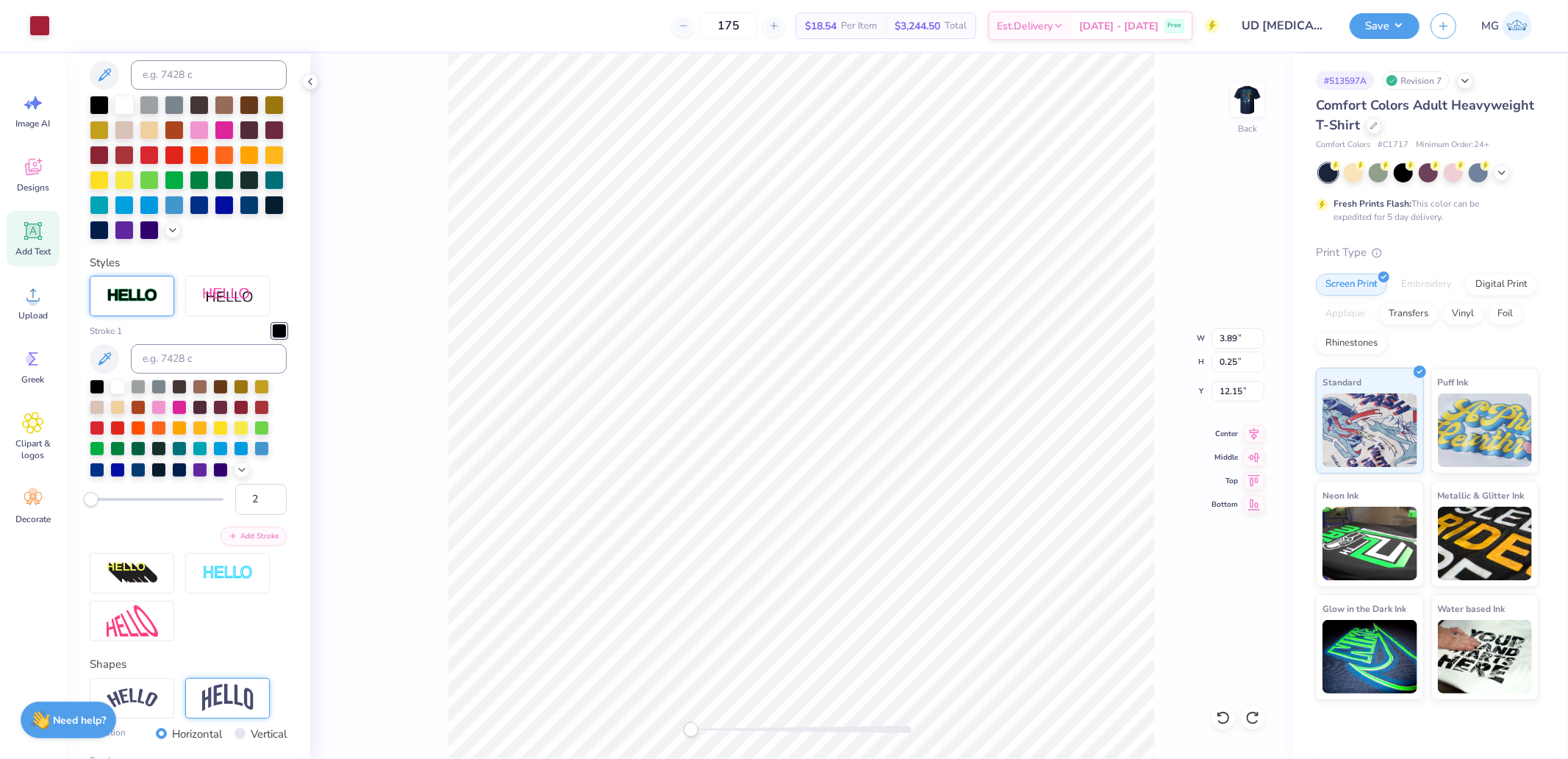
type input "0.50"
type input "1"
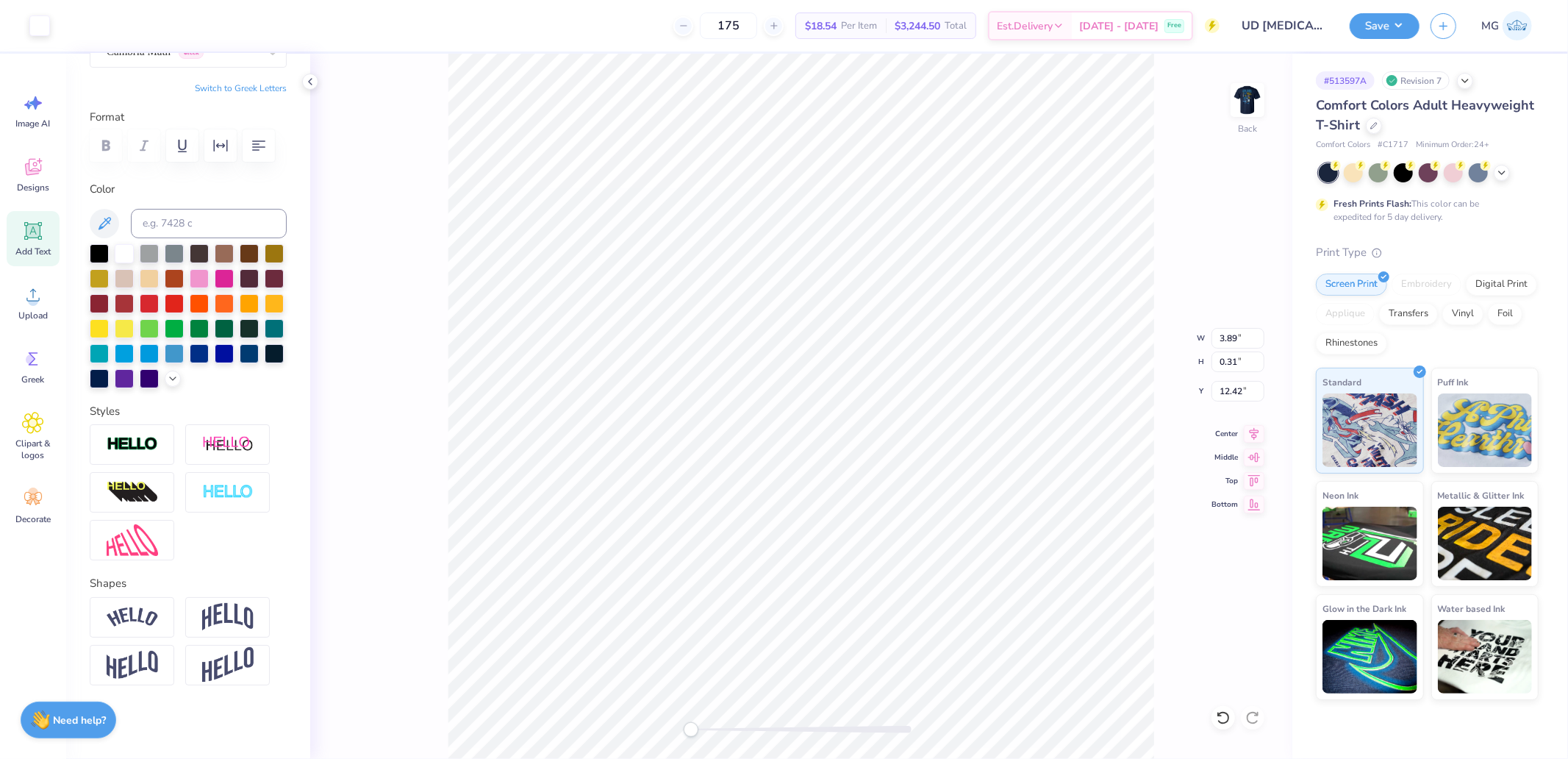
scroll to position [217, 0]
drag, startPoint x: 691, startPoint y: 726, endPoint x: 699, endPoint y: 726, distance: 8.0
click at [699, 726] on div "Accessibility label" at bounding box center [696, 729] width 15 height 15
click at [757, 738] on div "Back" at bounding box center [801, 406] width 982 height 705
click at [1252, 435] on icon at bounding box center [1254, 431] width 9 height 12
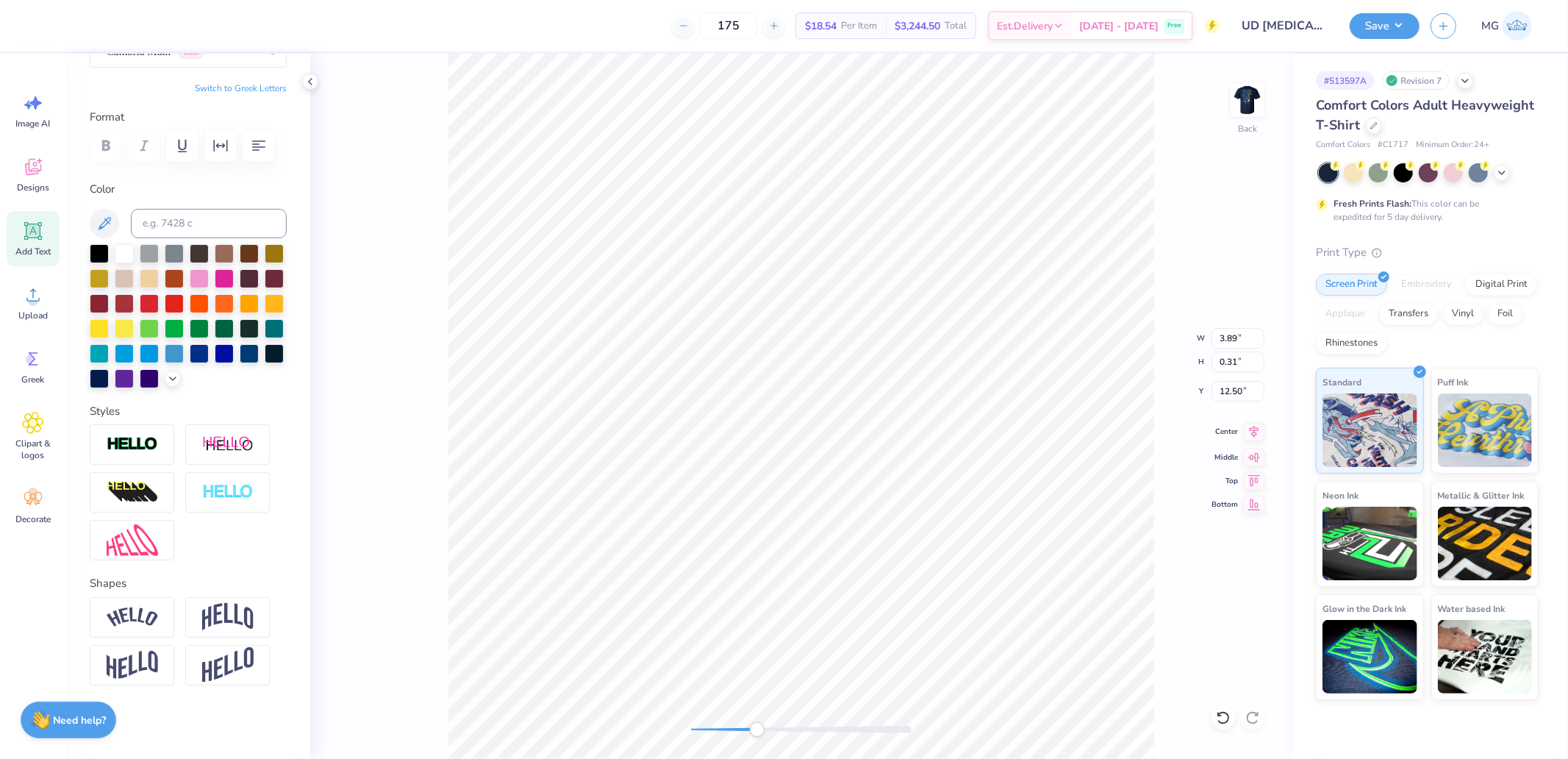
type input "0.31"
type input "12.50"
click at [1245, 427] on icon at bounding box center [1254, 431] width 21 height 18
click at [1245, 430] on icon at bounding box center [1254, 431] width 21 height 18
type input "3.89"
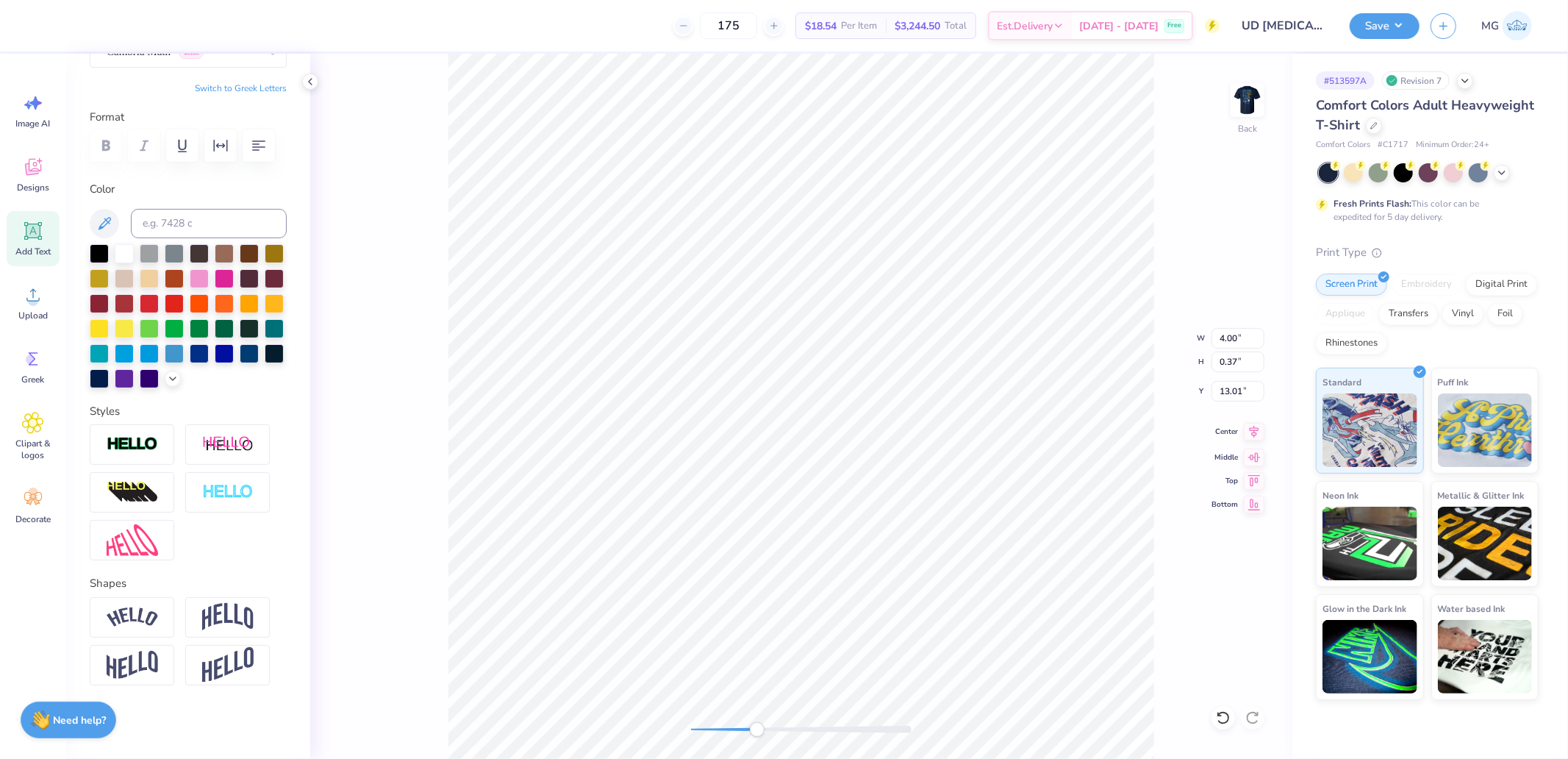
type input "0.31"
type input "12.50"
type input "4.00"
type input "0.37"
type input "13.01"
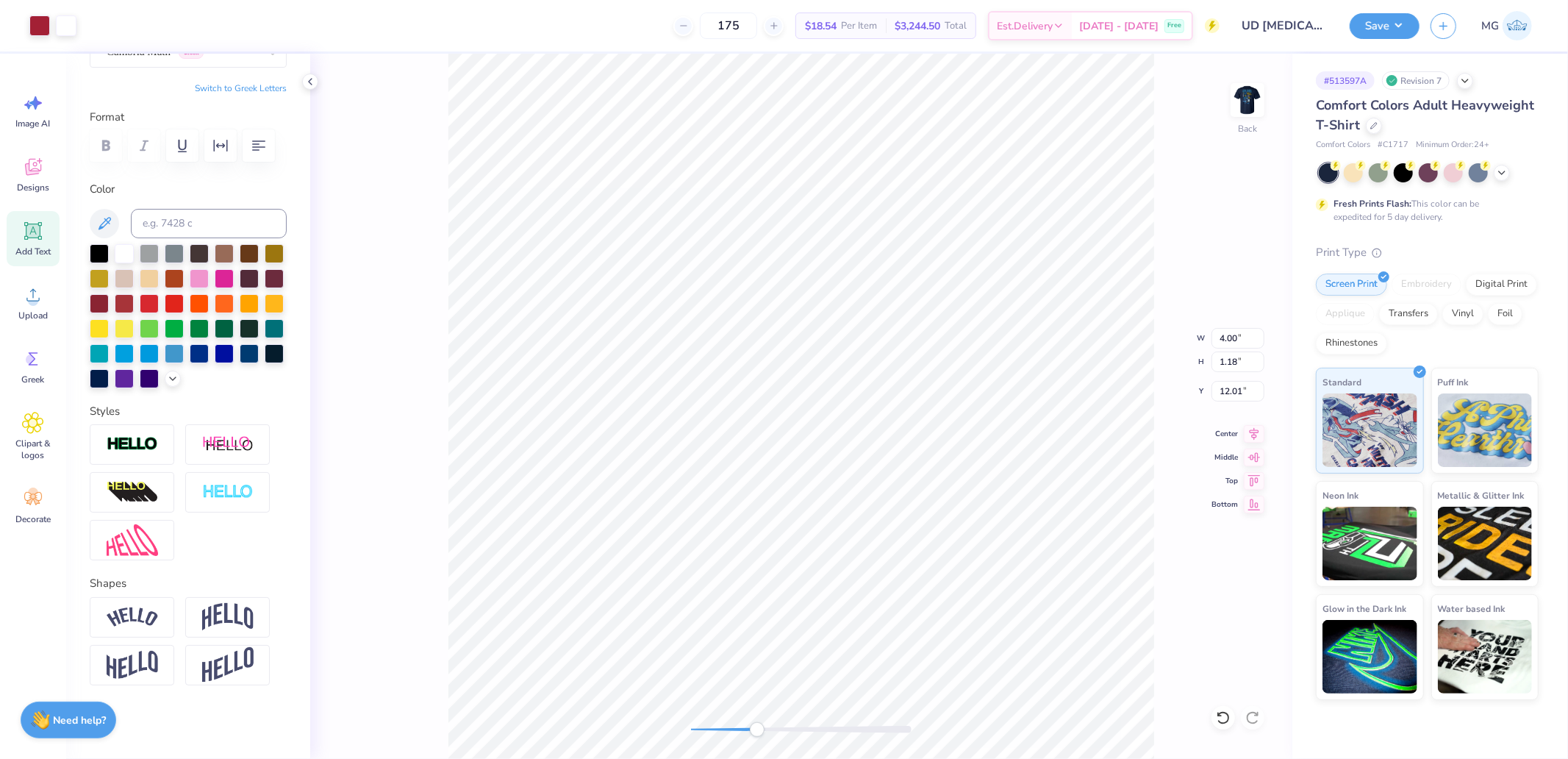
click at [613, 730] on div "Back W 4.00 4.00 " H 1.18 1.18 " Y 12.01 12.01 " Center Middle Top Bottom" at bounding box center [801, 406] width 982 height 705
type input "3.00"
click at [1246, 100] on img at bounding box center [1248, 100] width 59 height 59
click at [29, 303] on circle at bounding box center [33, 300] width 10 height 10
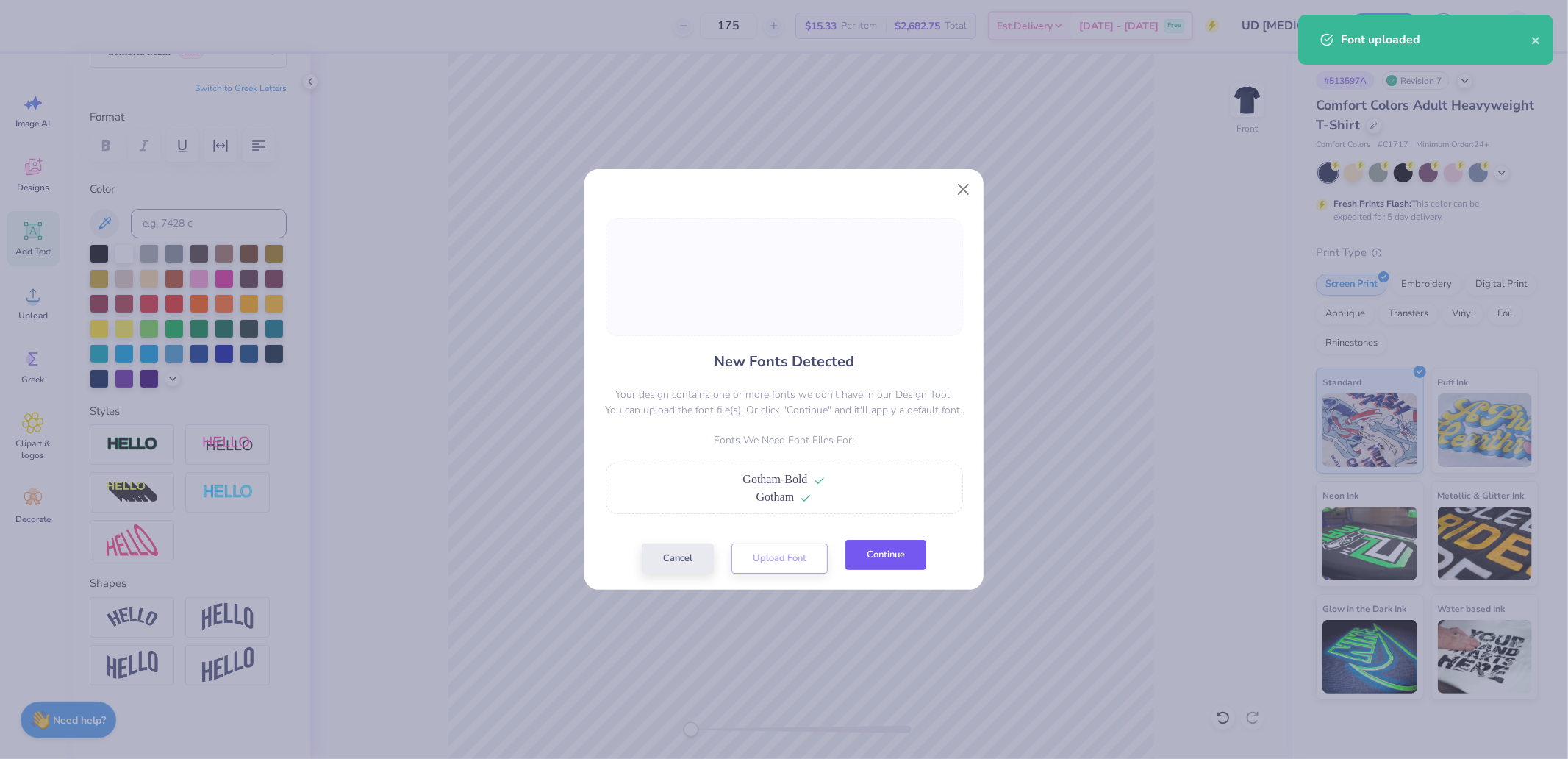
click at [902, 557] on button "Continue" at bounding box center [885, 554] width 81 height 30
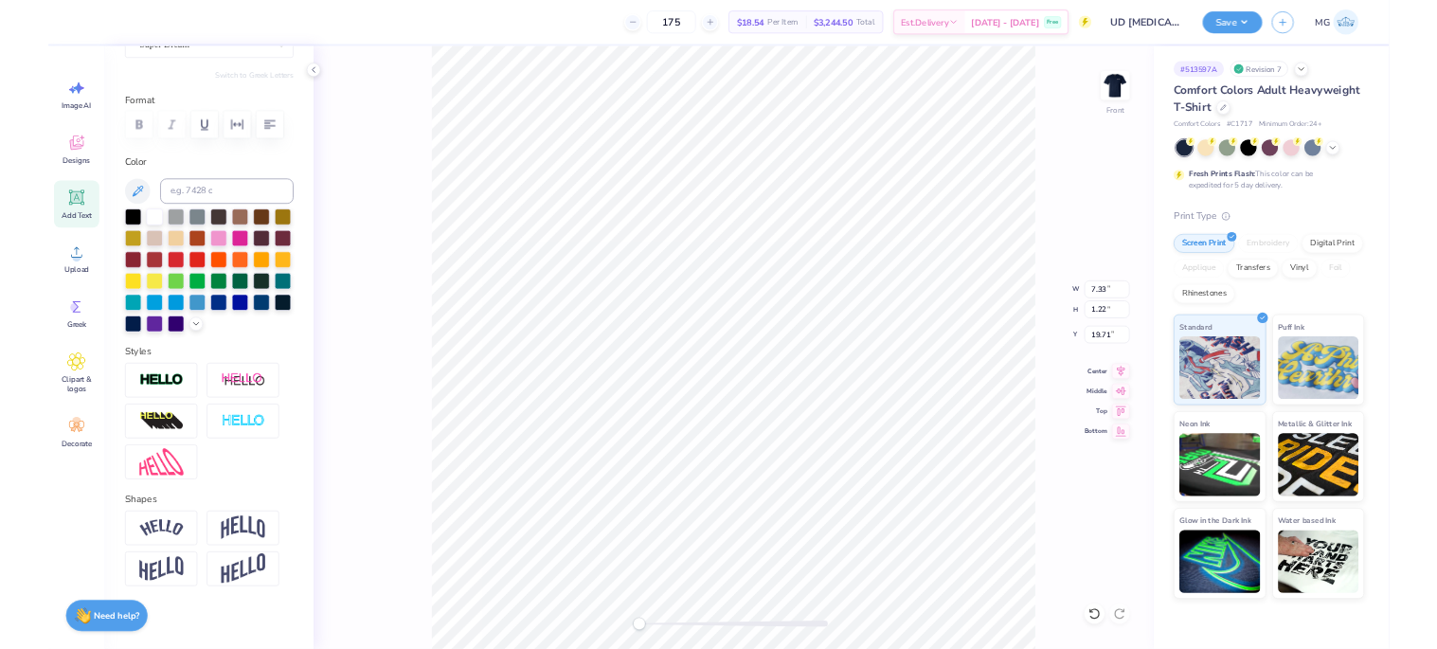
scroll to position [12, 0]
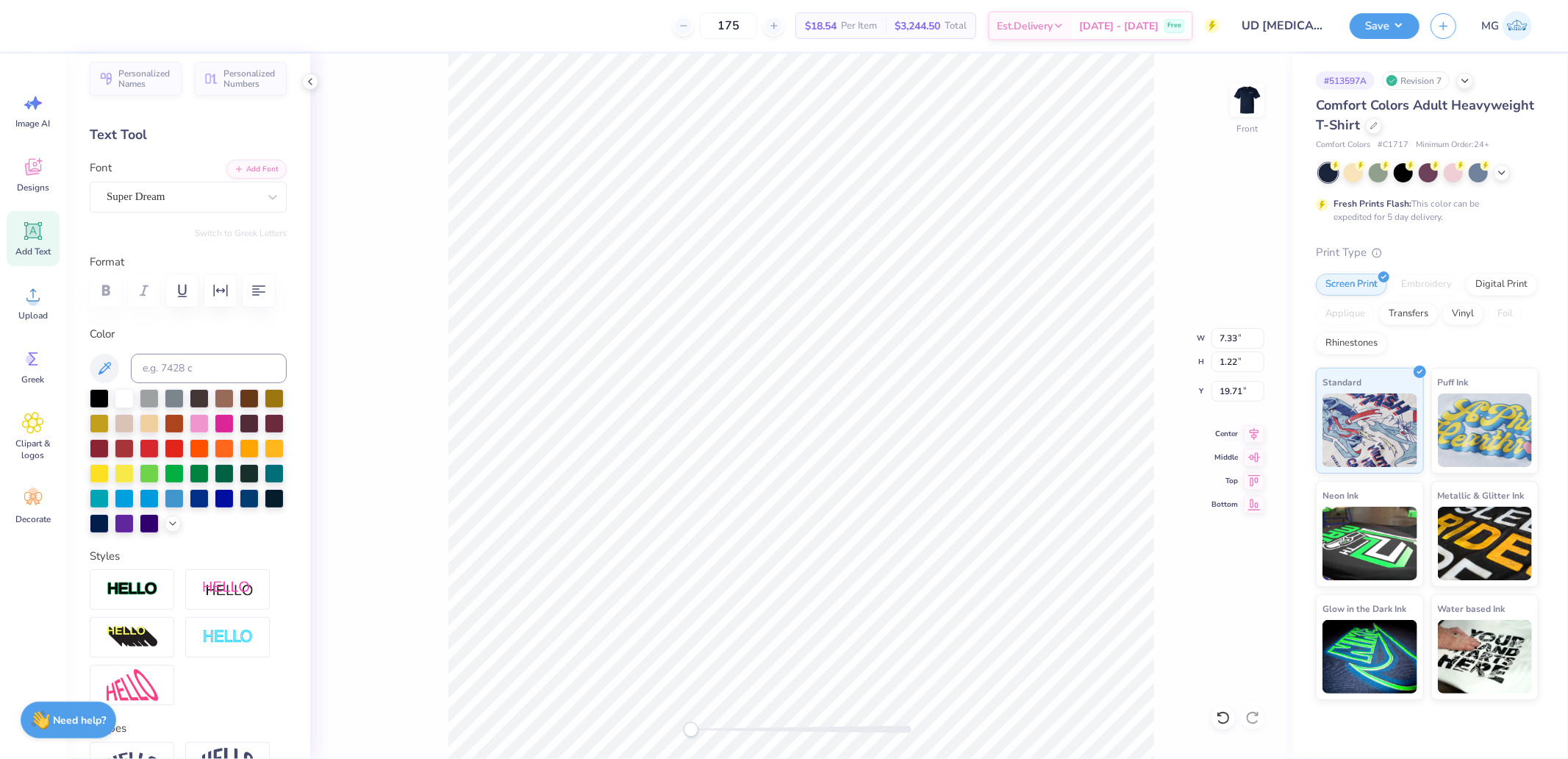
click at [159, 193] on div "Super Dream" at bounding box center [182, 196] width 154 height 23
click at [196, 189] on div "Super Dream" at bounding box center [182, 197] width 151 height 17
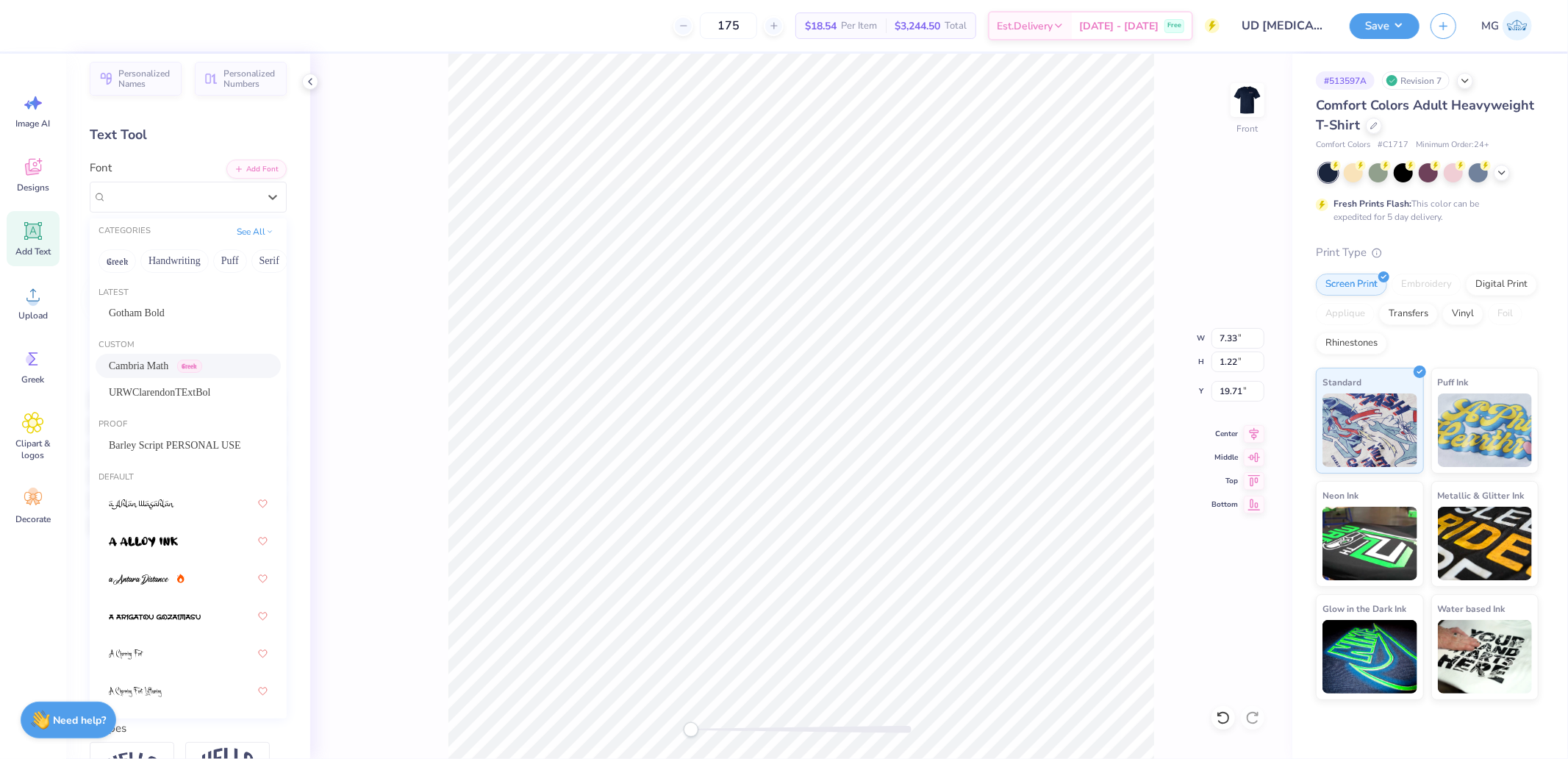
click at [163, 362] on span "Cambria Math" at bounding box center [138, 366] width 60 height 16
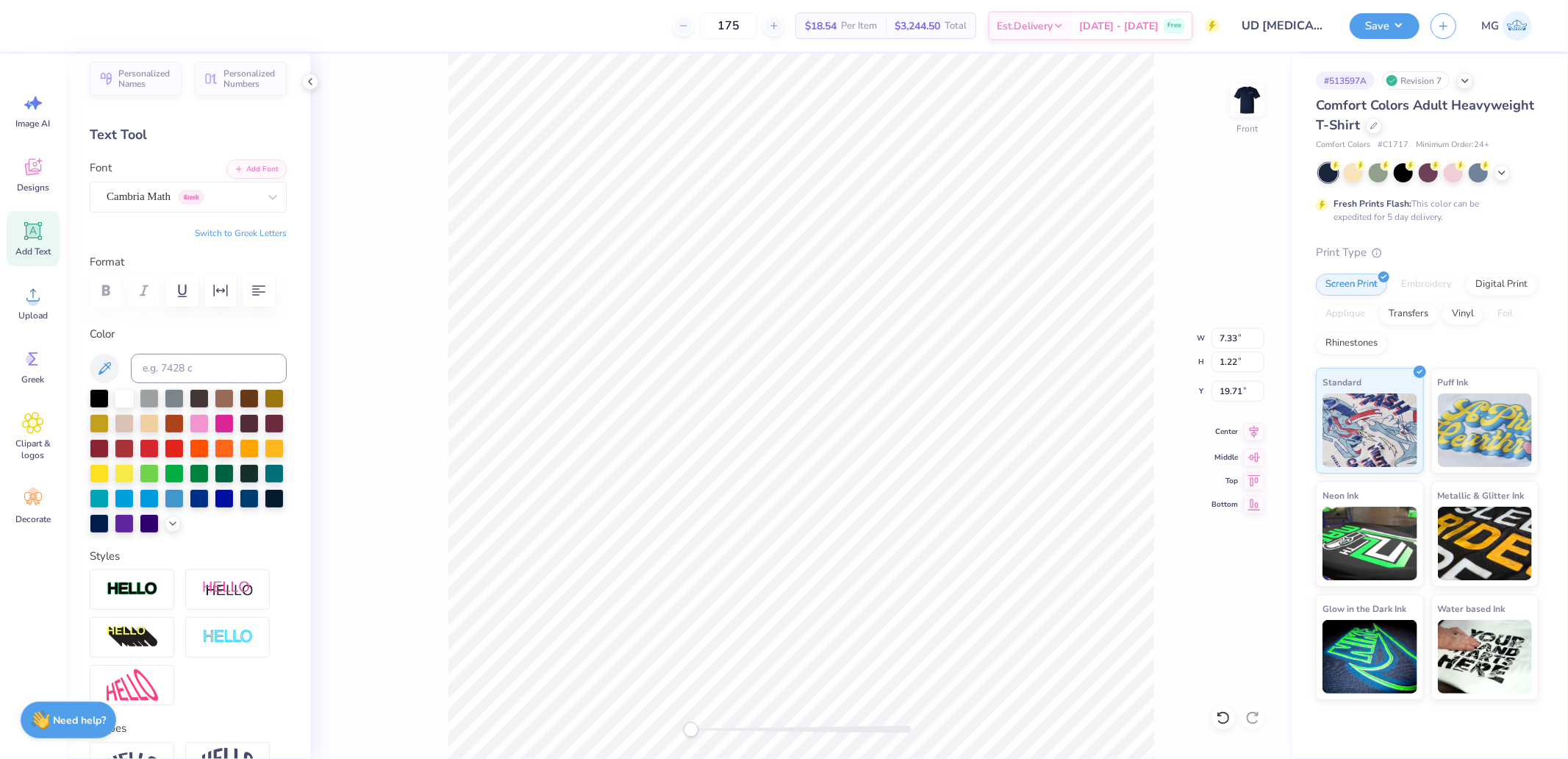
click at [1255, 432] on icon at bounding box center [1254, 431] width 9 height 12
click at [202, 193] on div "Super Dream" at bounding box center [182, 196] width 154 height 23
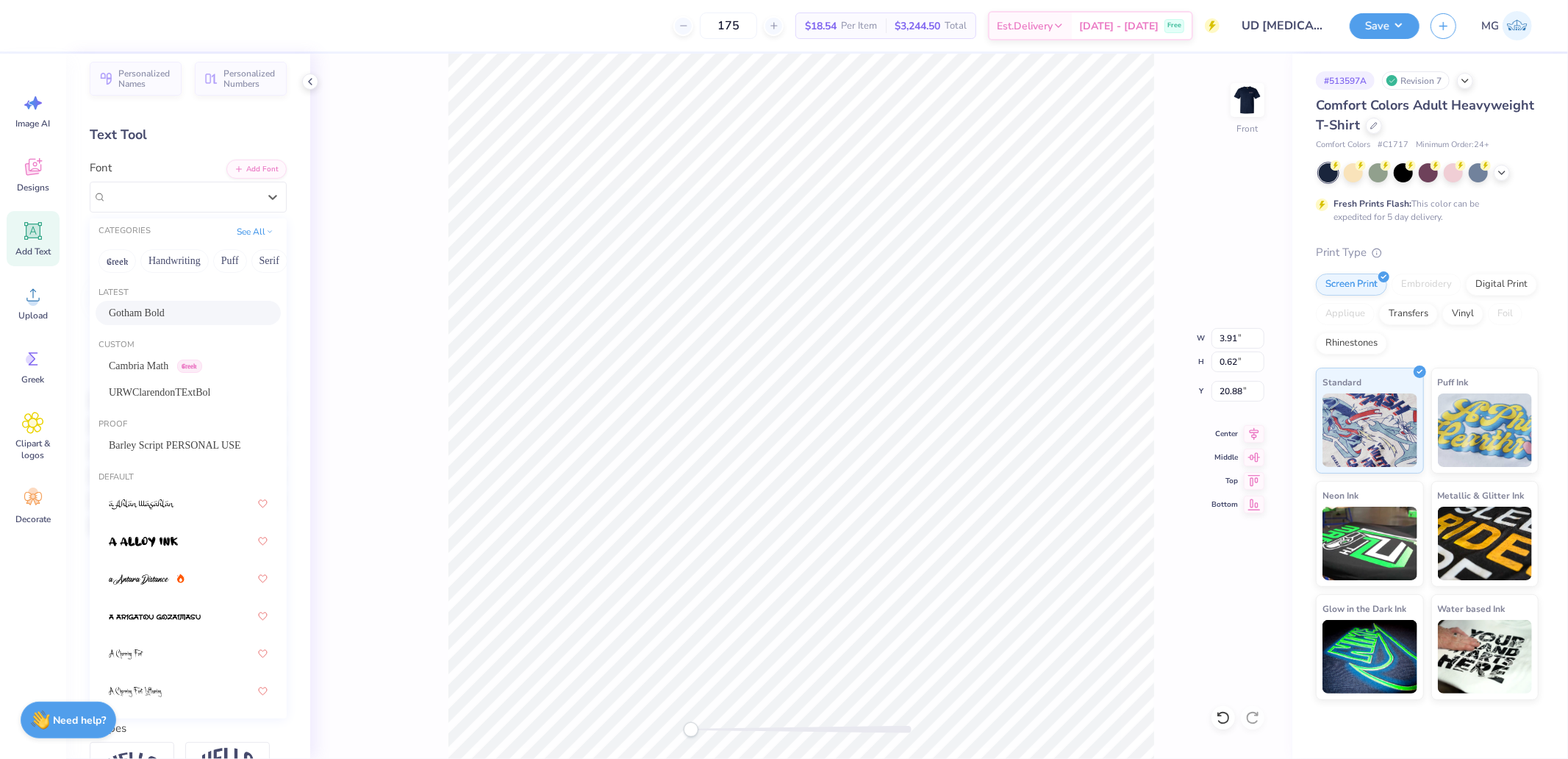
click at [163, 313] on span "Gotham Bold" at bounding box center [137, 313] width 56 height 16
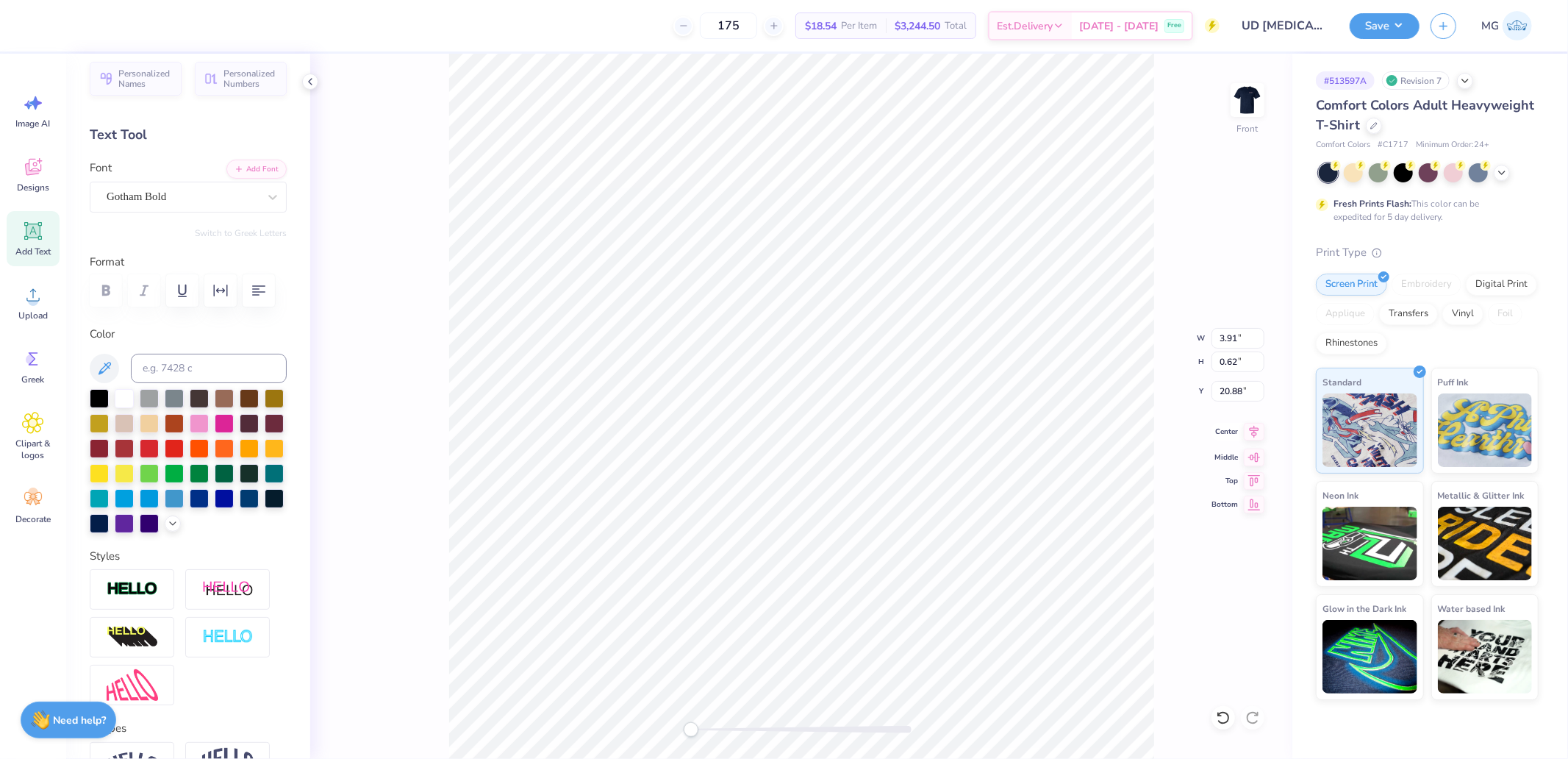
click at [1255, 431] on icon at bounding box center [1254, 431] width 21 height 18
click at [1233, 320] on div "Front W 14.53 14.53 " H 15.46 15.46 " Y 6.01 6.01 " Center Middle Top Bottom" at bounding box center [801, 406] width 982 height 705
click at [1234, 336] on div "Front W 14.53 14.53 " H 15.46 15.46 " Y 6.01 6.01 " Center Middle Top Bottom" at bounding box center [801, 406] width 982 height 705
click at [1221, 341] on input "14.53" at bounding box center [1237, 338] width 53 height 21
click at [1229, 390] on input "6.01" at bounding box center [1237, 391] width 53 height 21
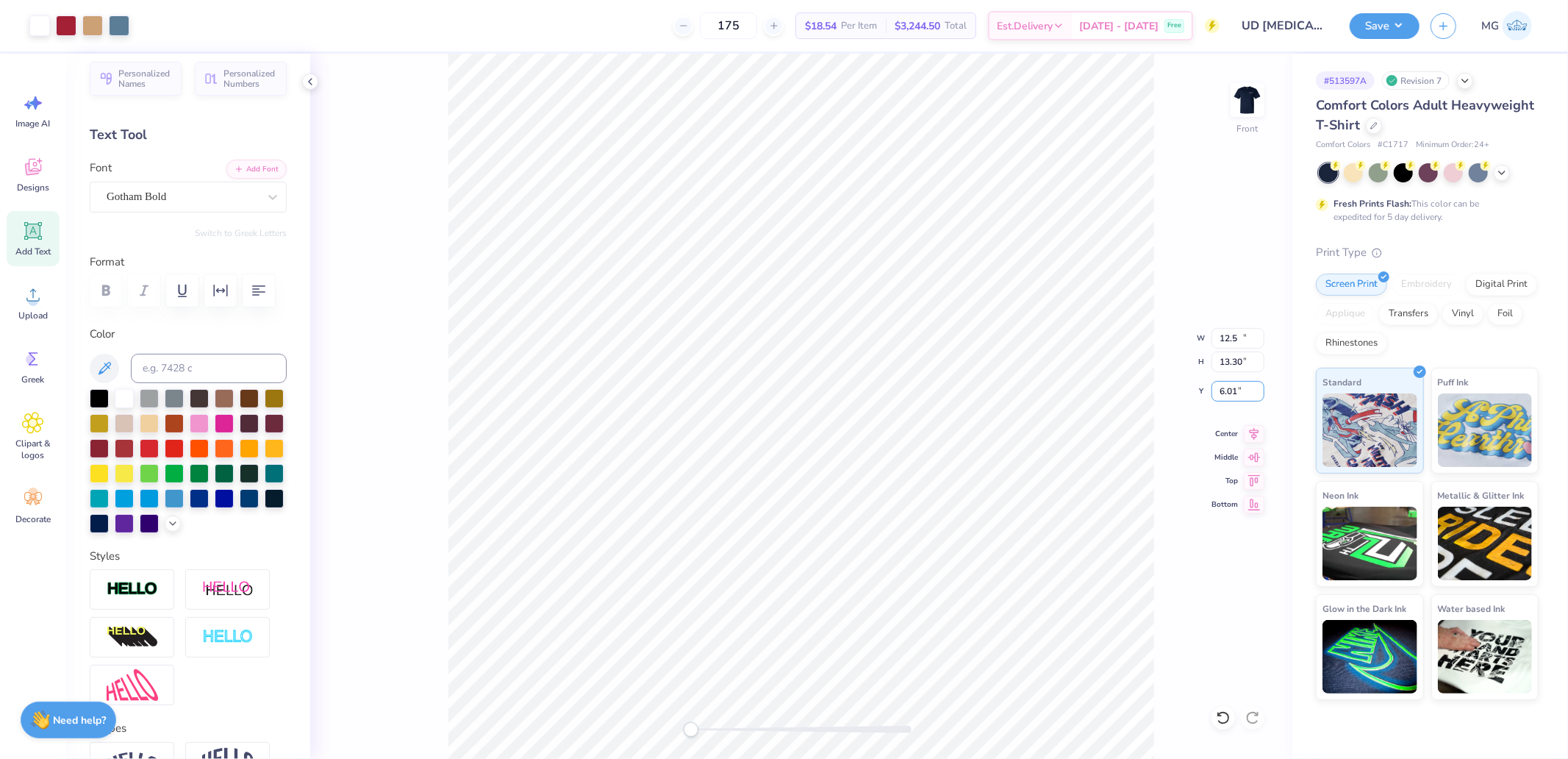
type input "12.50"
type input "13.30"
click at [1235, 390] on input "7.09" at bounding box center [1237, 391] width 53 height 21
type input "3.00"
click at [126, 22] on div at bounding box center [119, 24] width 21 height 21
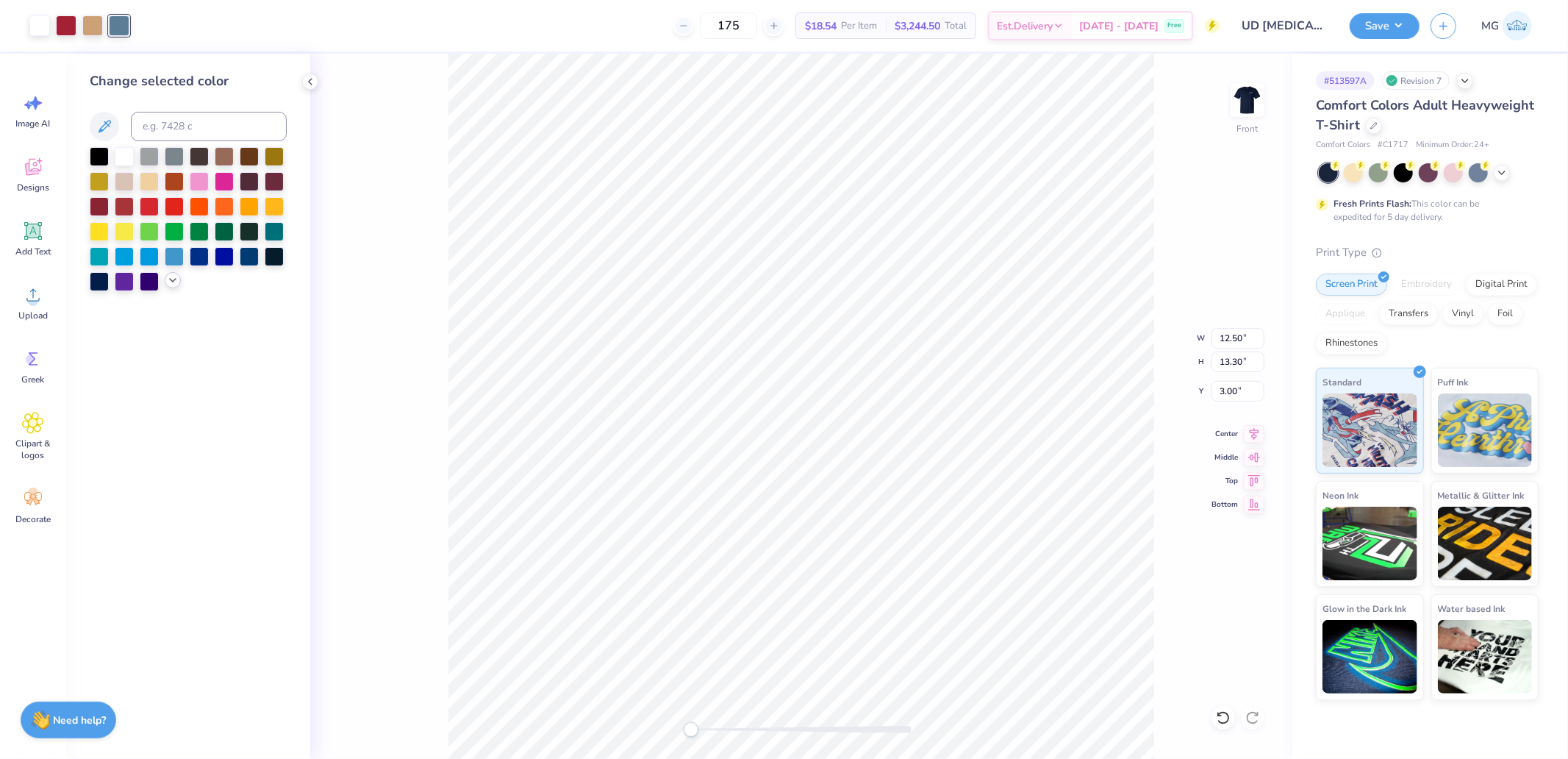
click at [170, 284] on icon at bounding box center [172, 279] width 12 height 12
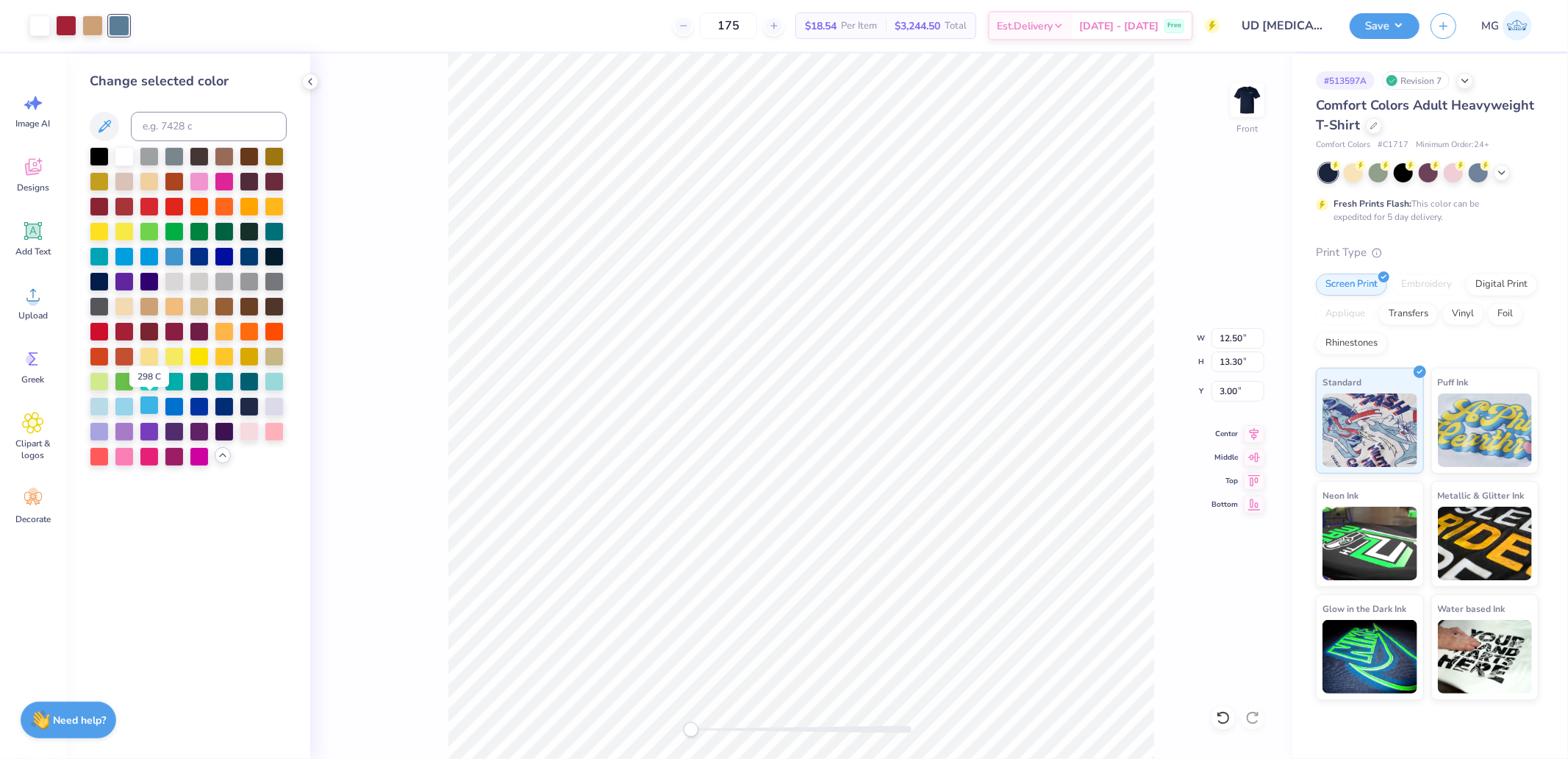
click at [148, 400] on div at bounding box center [149, 405] width 19 height 19
click at [1390, 17] on button "Save" at bounding box center [1384, 23] width 70 height 26
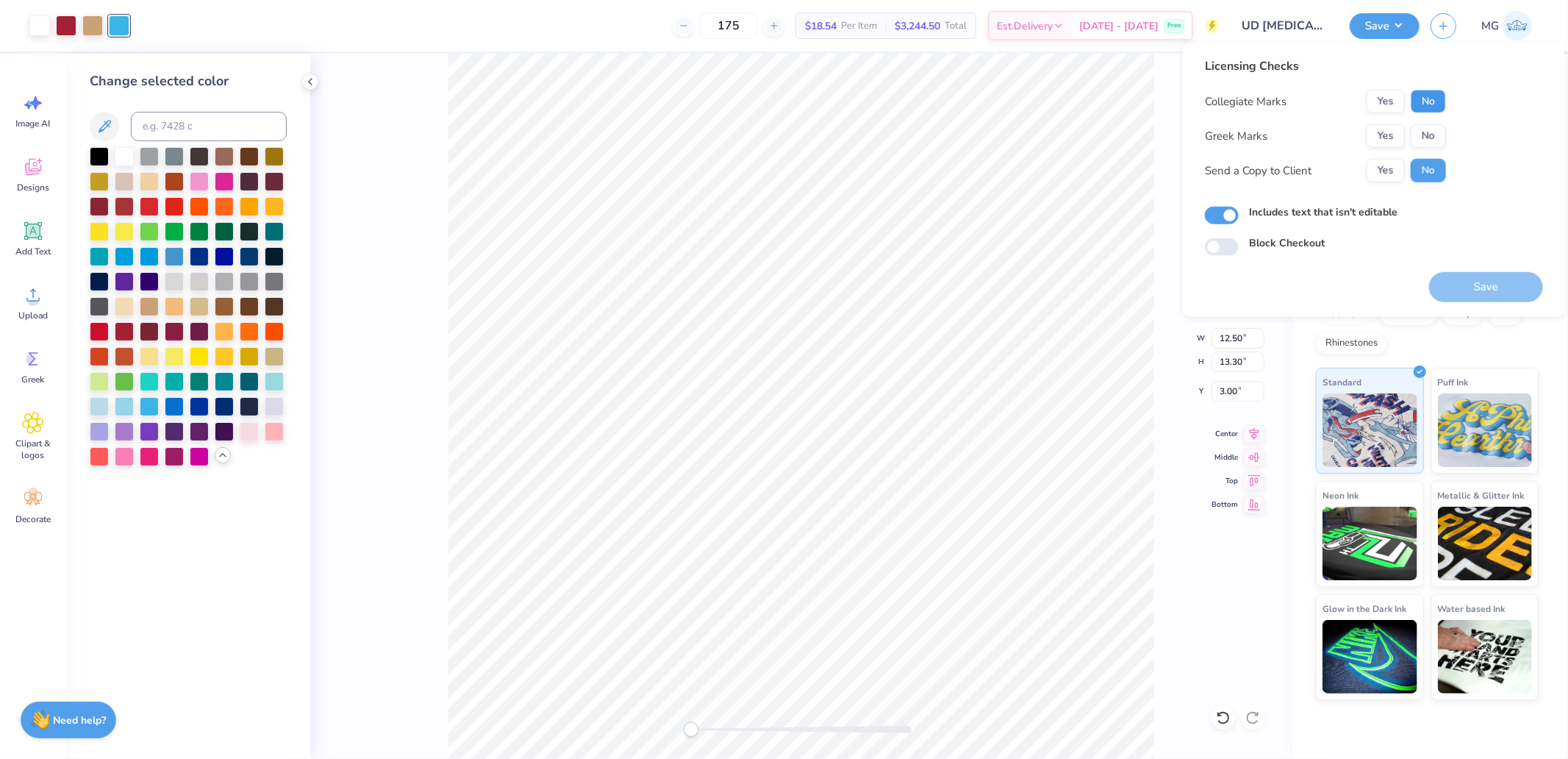
click at [1429, 103] on button "No" at bounding box center [1428, 102] width 35 height 23
click at [1397, 133] on button "Yes" at bounding box center [1385, 136] width 38 height 23
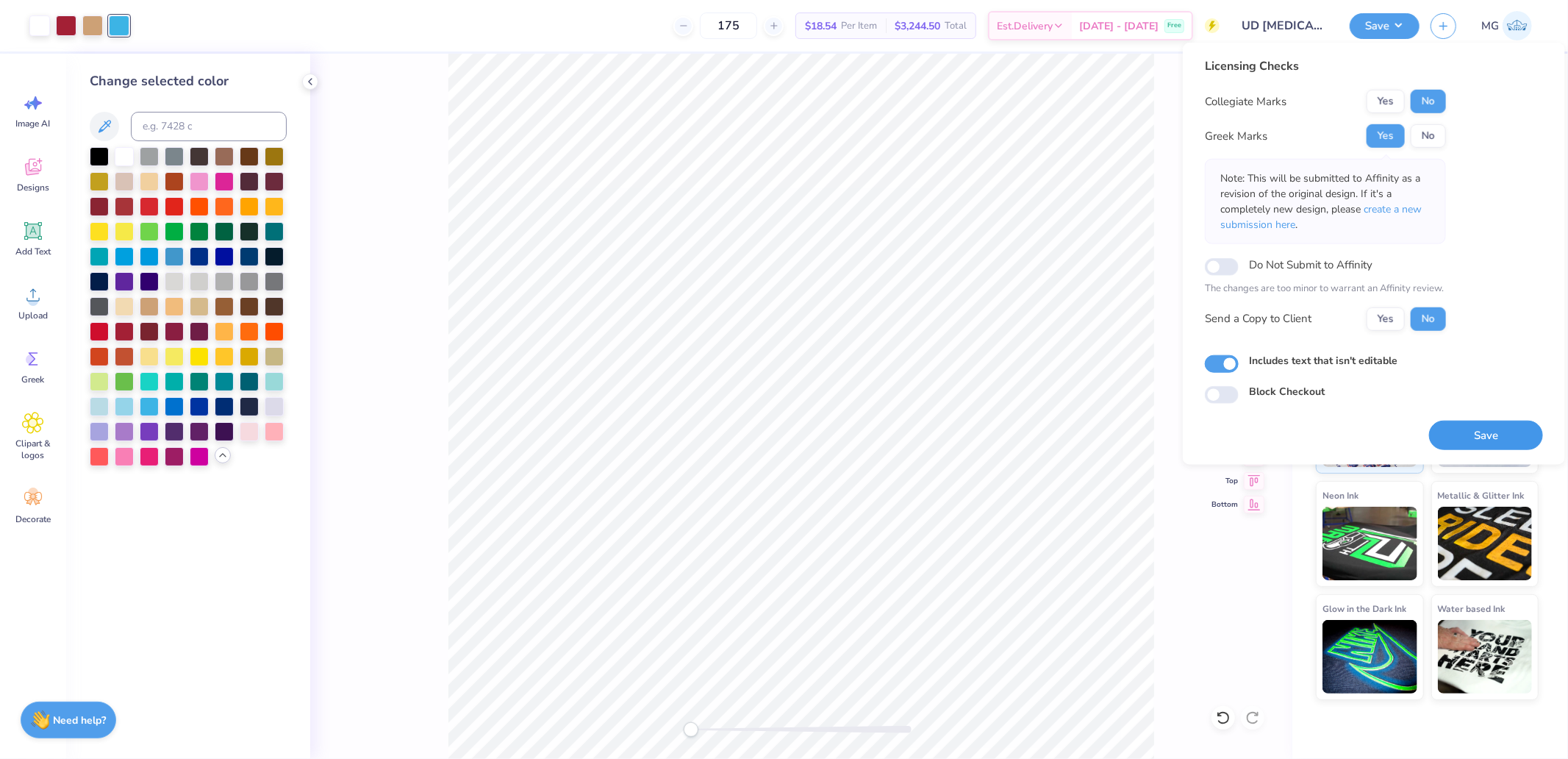
click at [1473, 427] on button "Save" at bounding box center [1486, 435] width 114 height 30
